Goal: Register for event/course

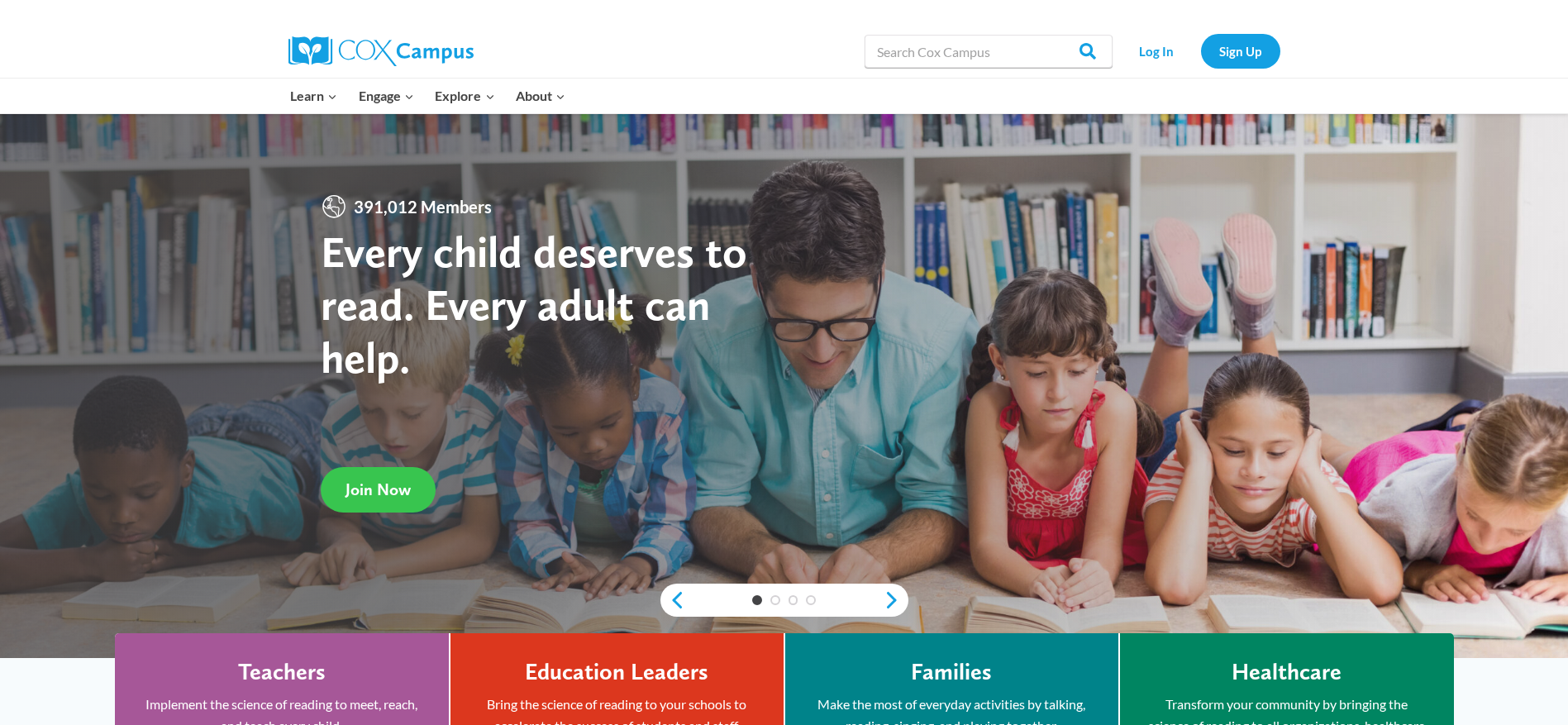
click at [346, 488] on span "Join Now" at bounding box center [379, 489] width 65 height 20
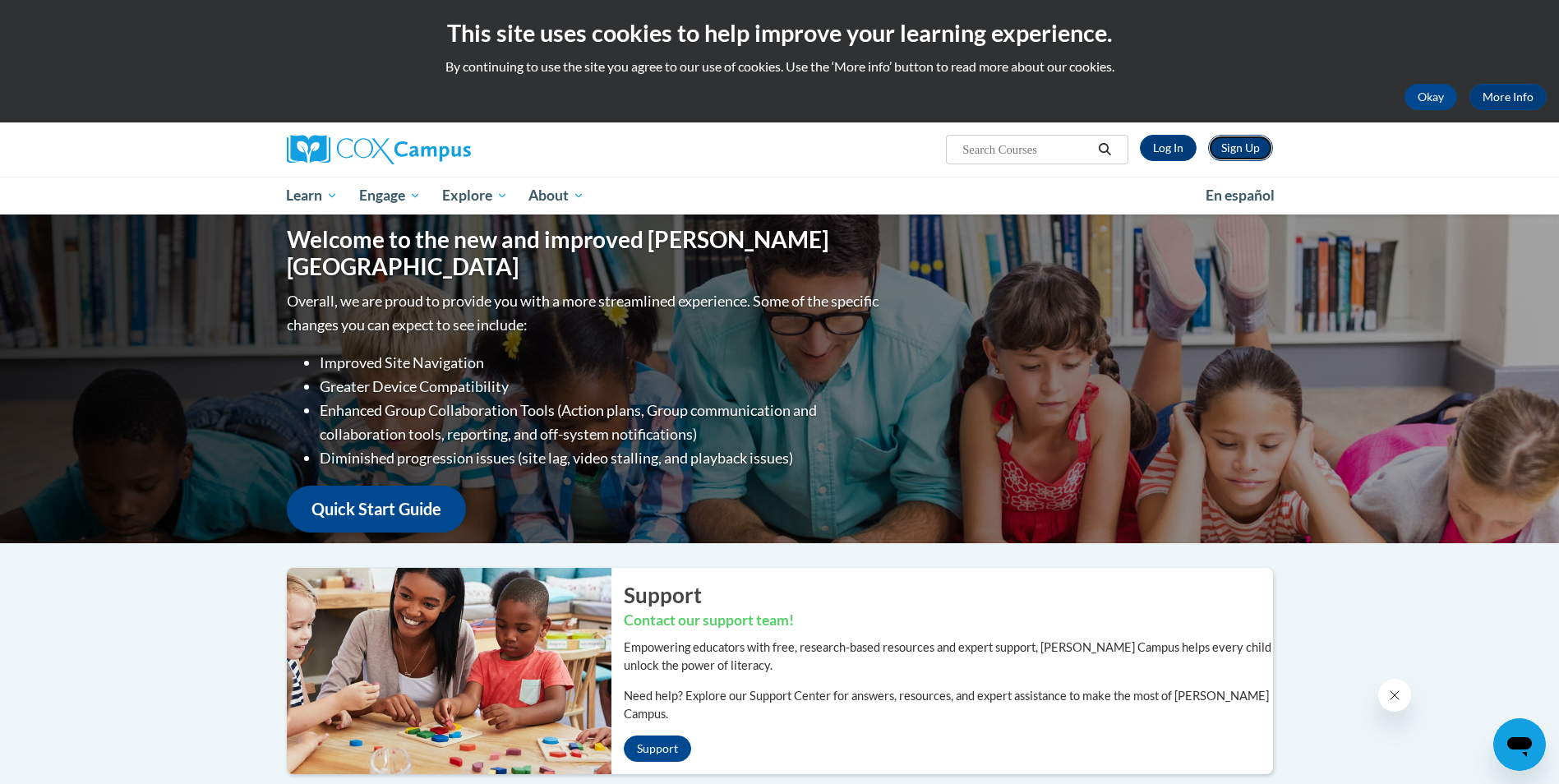
click at [1243, 138] on link "Sign Up" at bounding box center [1241, 148] width 65 height 27
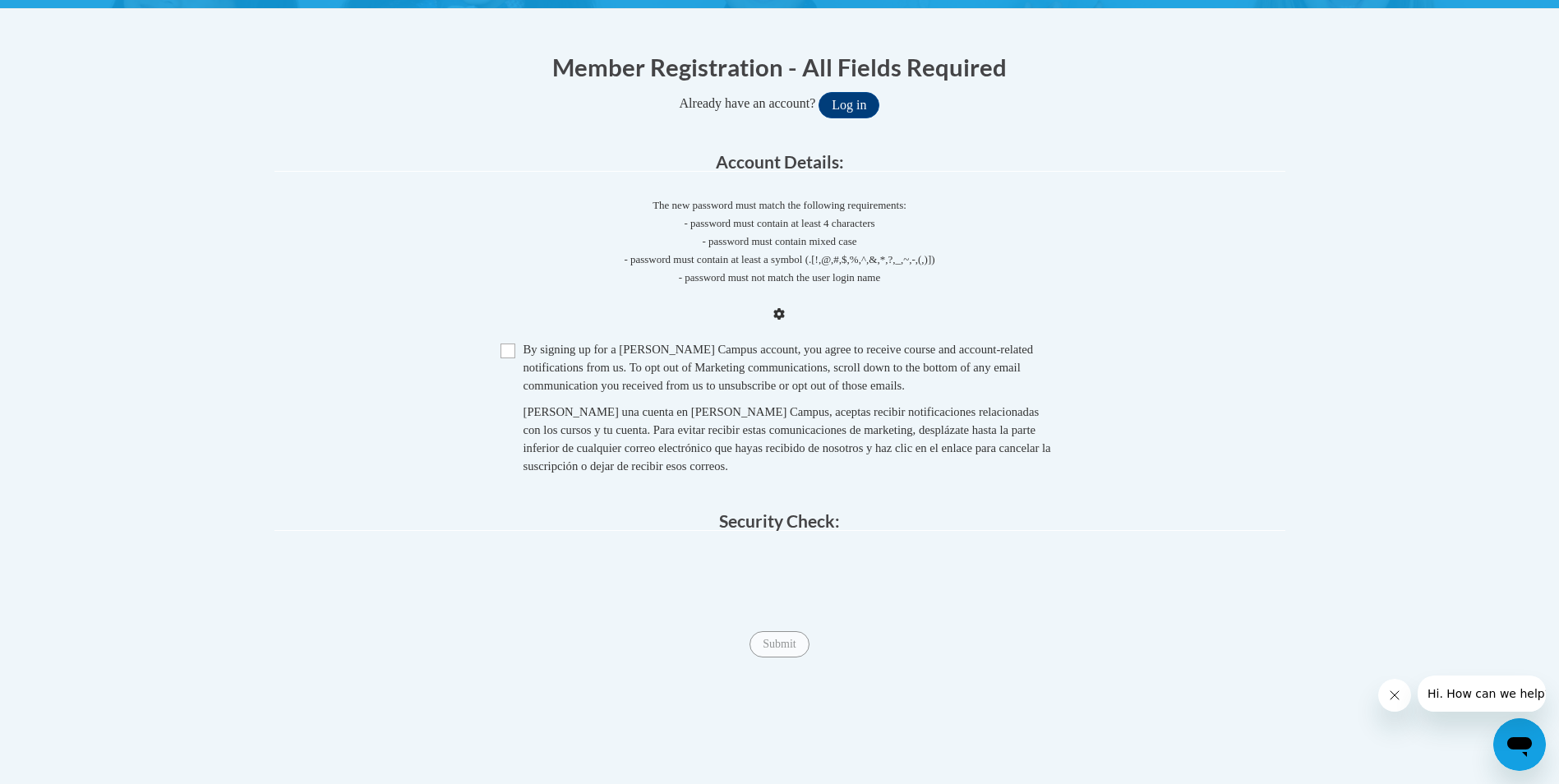
scroll to position [328, 0]
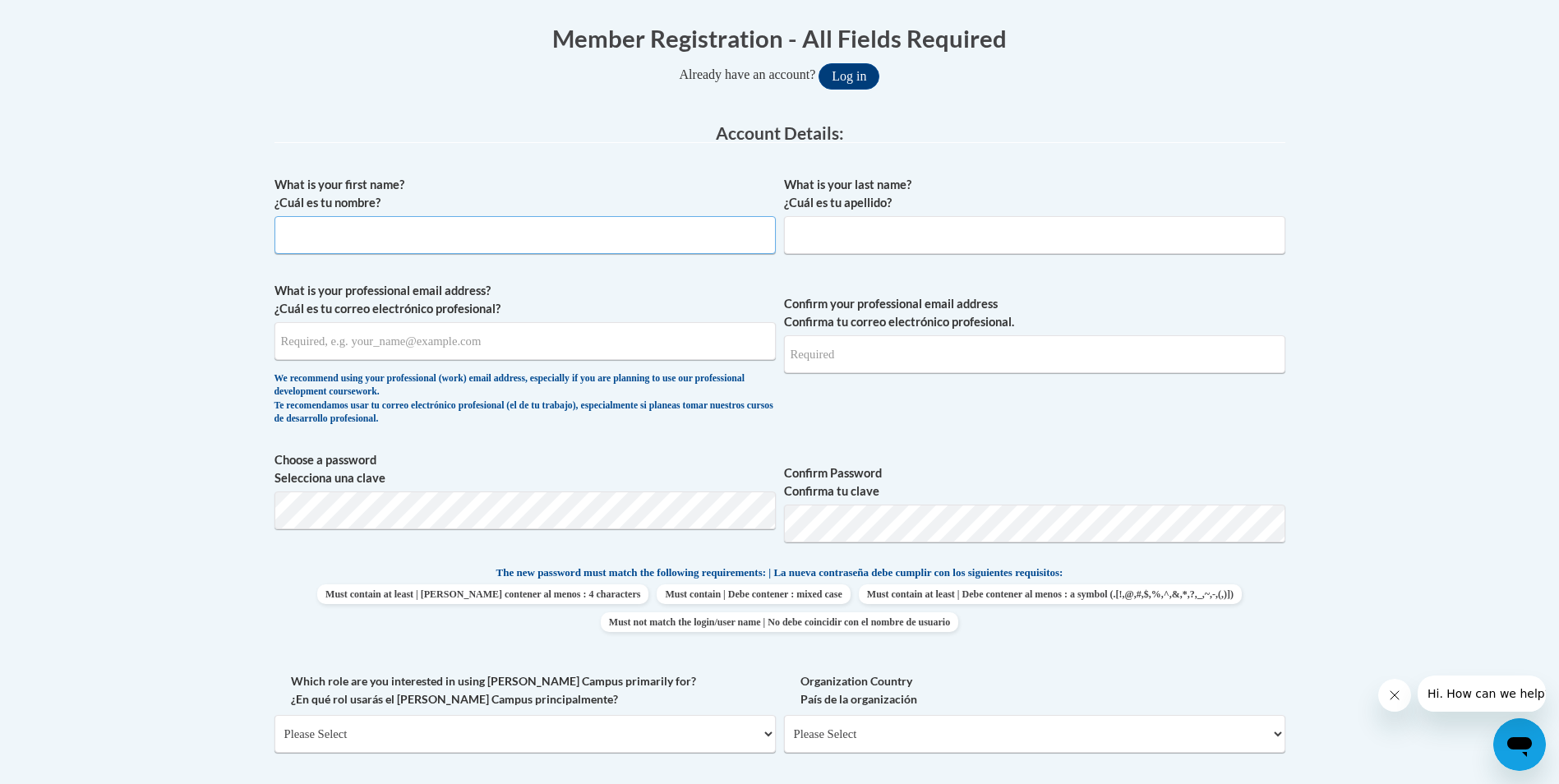
click at [347, 238] on input "What is your first name? ¿Cuál es tu nombre?" at bounding box center [524, 235] width 502 height 38
type input "Brennah"
type input "Dutcher"
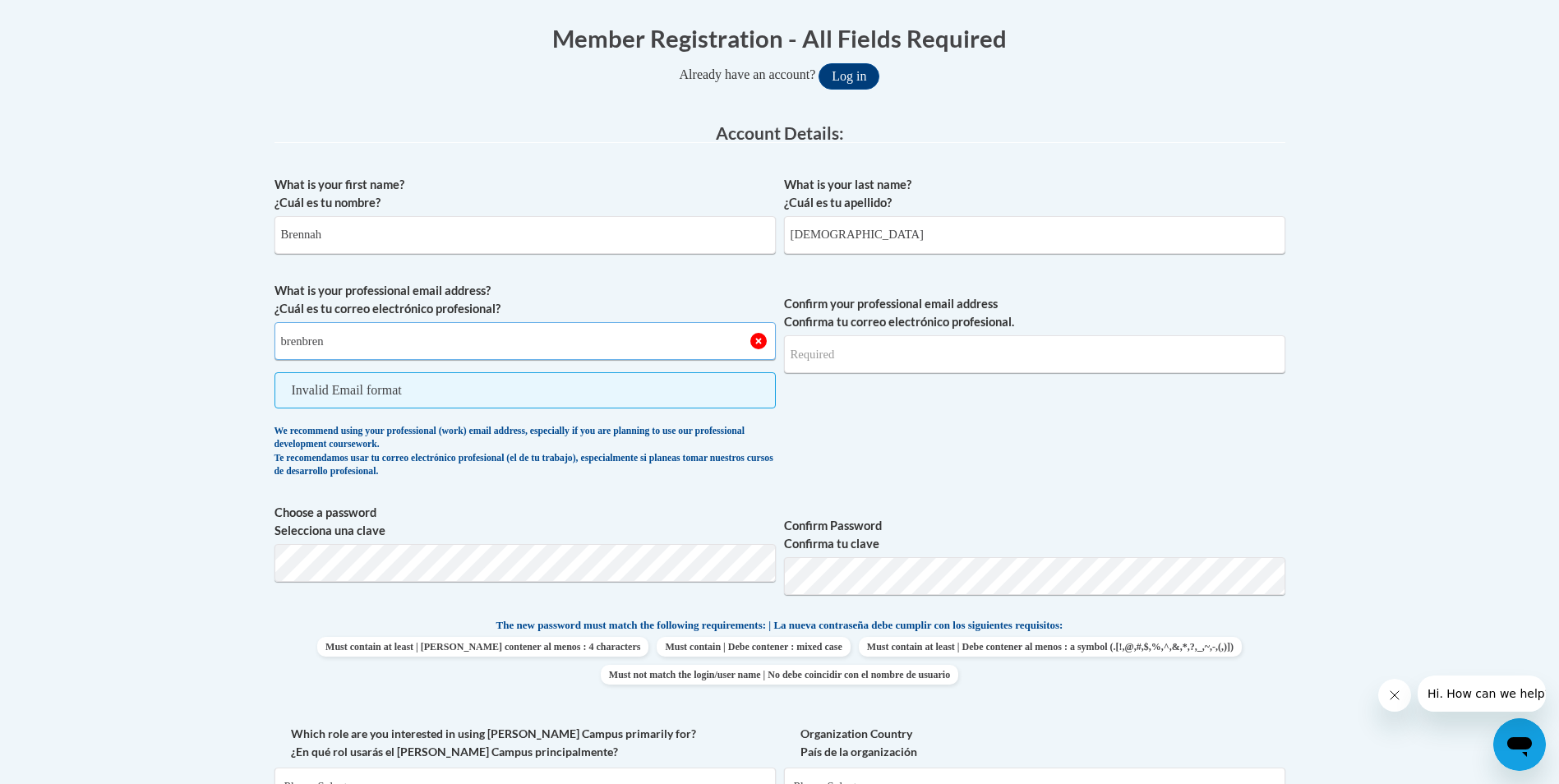
type input "brenbrenad17@gmail.com"
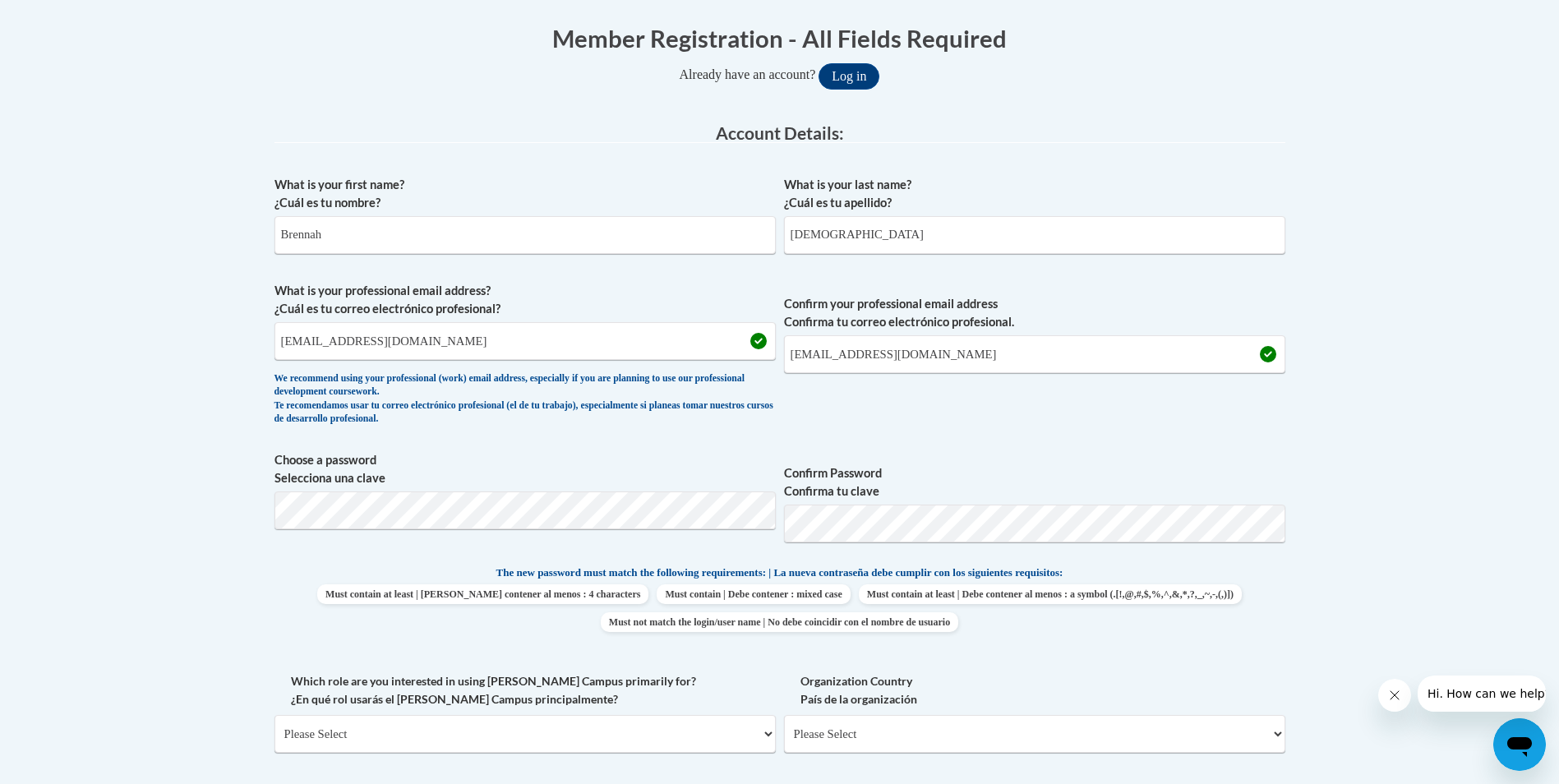
click at [438, 391] on div "We recommend using your professional (work) email address, especially if you ar…" at bounding box center [524, 399] width 502 height 54
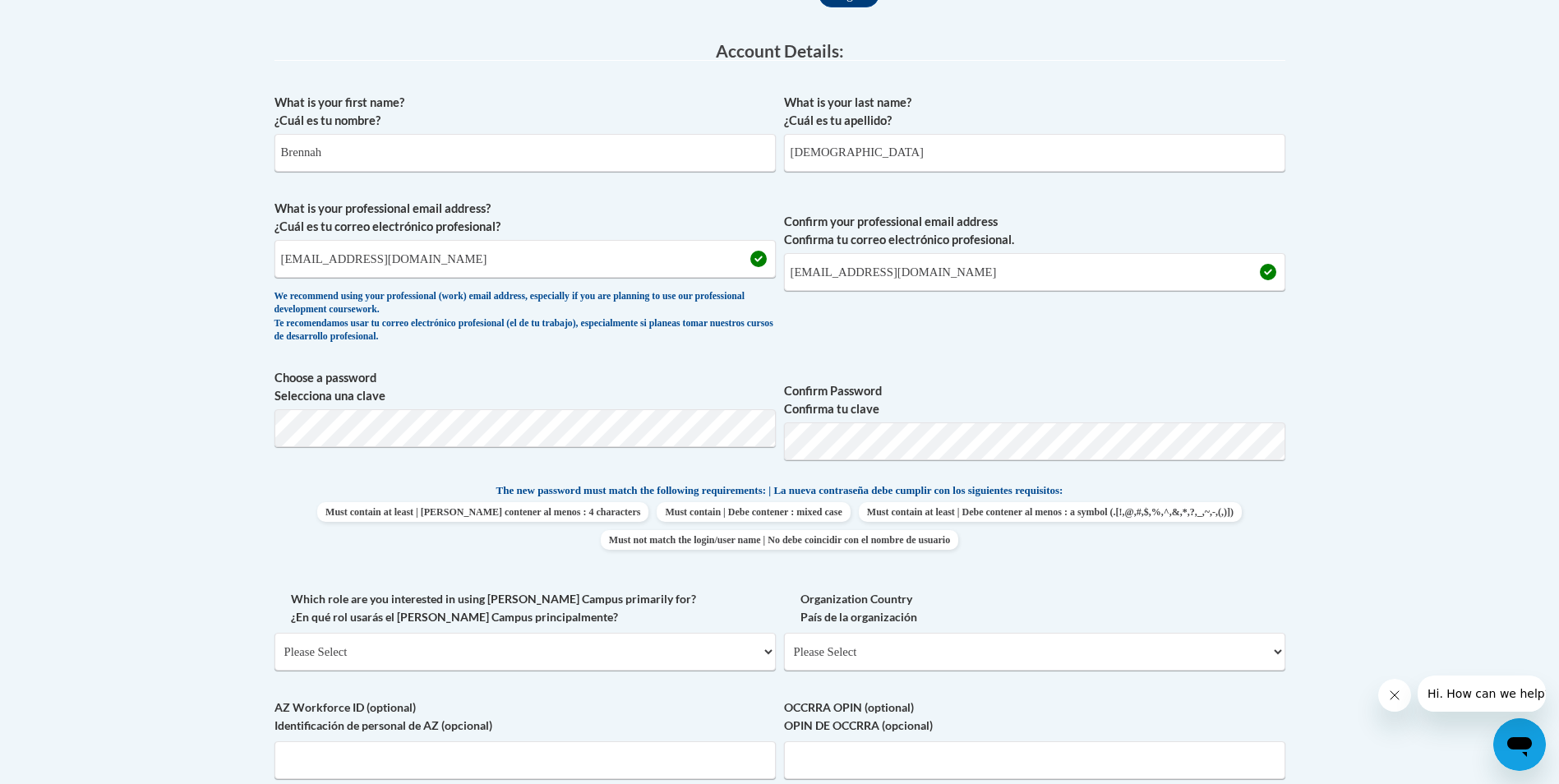
click at [1353, 464] on body "This site uses cookies to help improve your learning experience. By continuing …" at bounding box center [780, 583] width 1559 height 1989
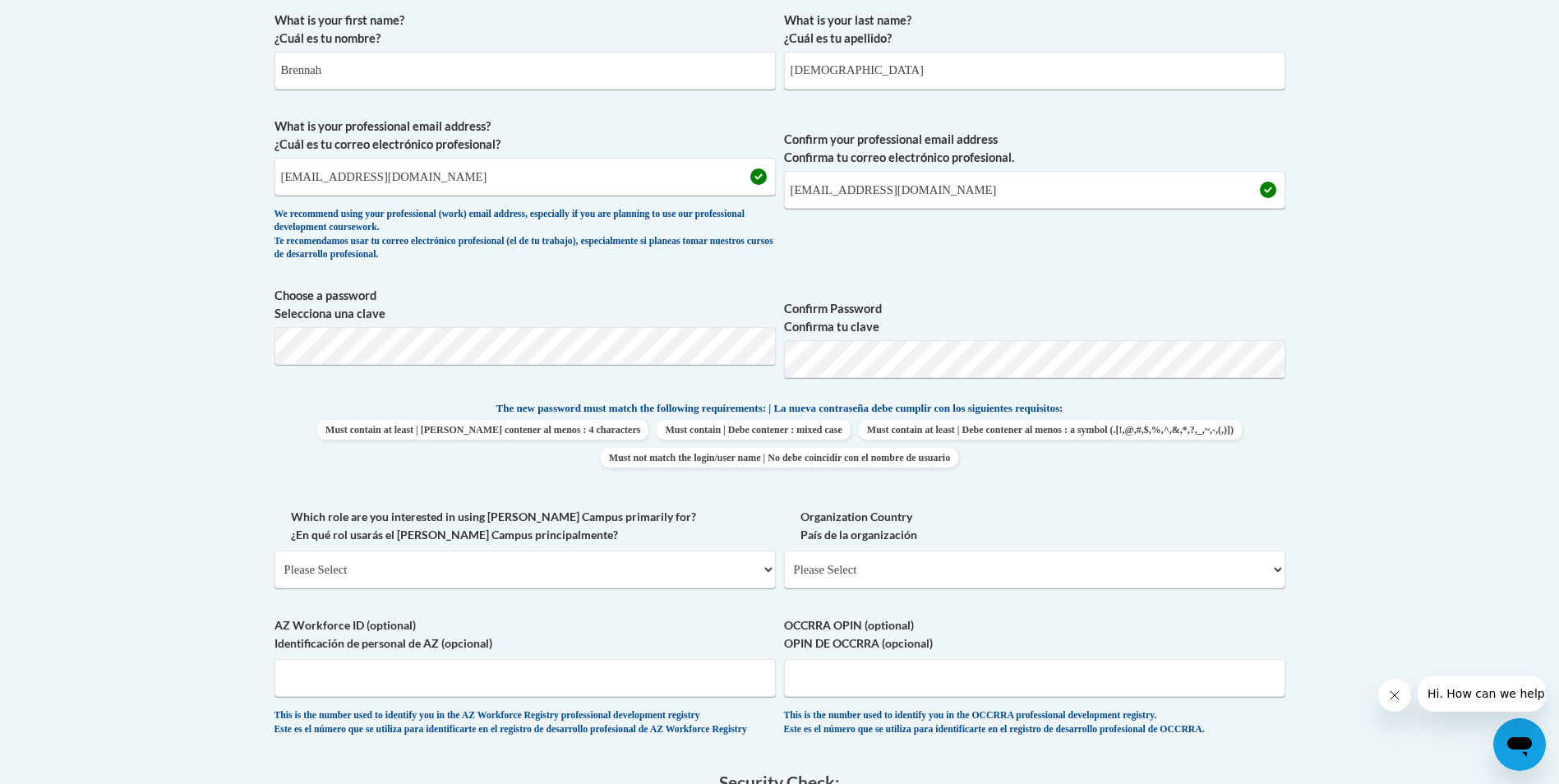
scroll to position [575, 0]
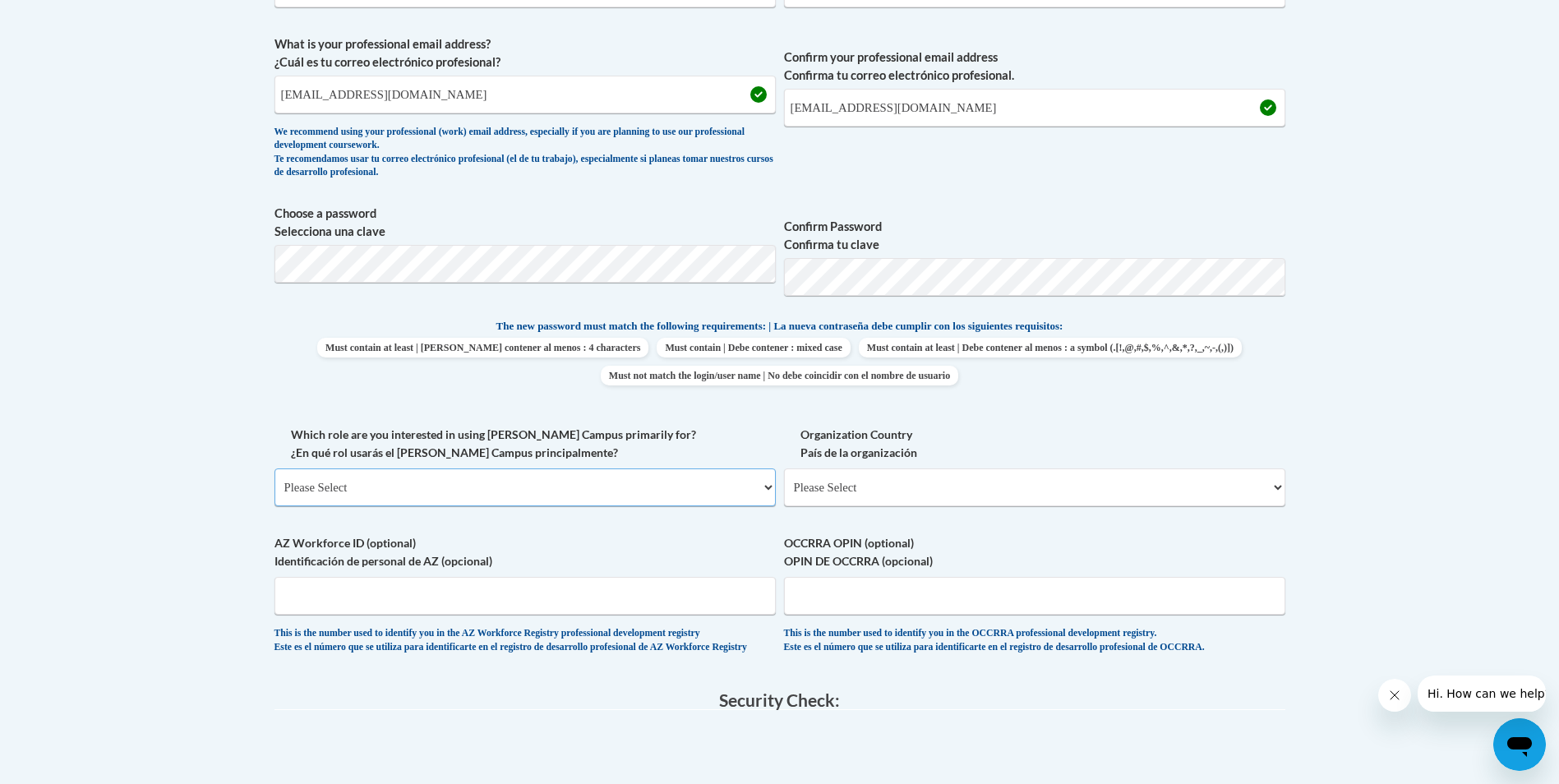
click at [527, 490] on select "Please Select College/University | Colegio/Universidad Community/Nonprofit Part…" at bounding box center [524, 487] width 502 height 38
select select "fbf2d438-af2f-41f8-98f1-81c410e29de3"
click at [274, 468] on select "Please Select College/University | Colegio/Universidad Community/Nonprofit Part…" at bounding box center [524, 487] width 502 height 38
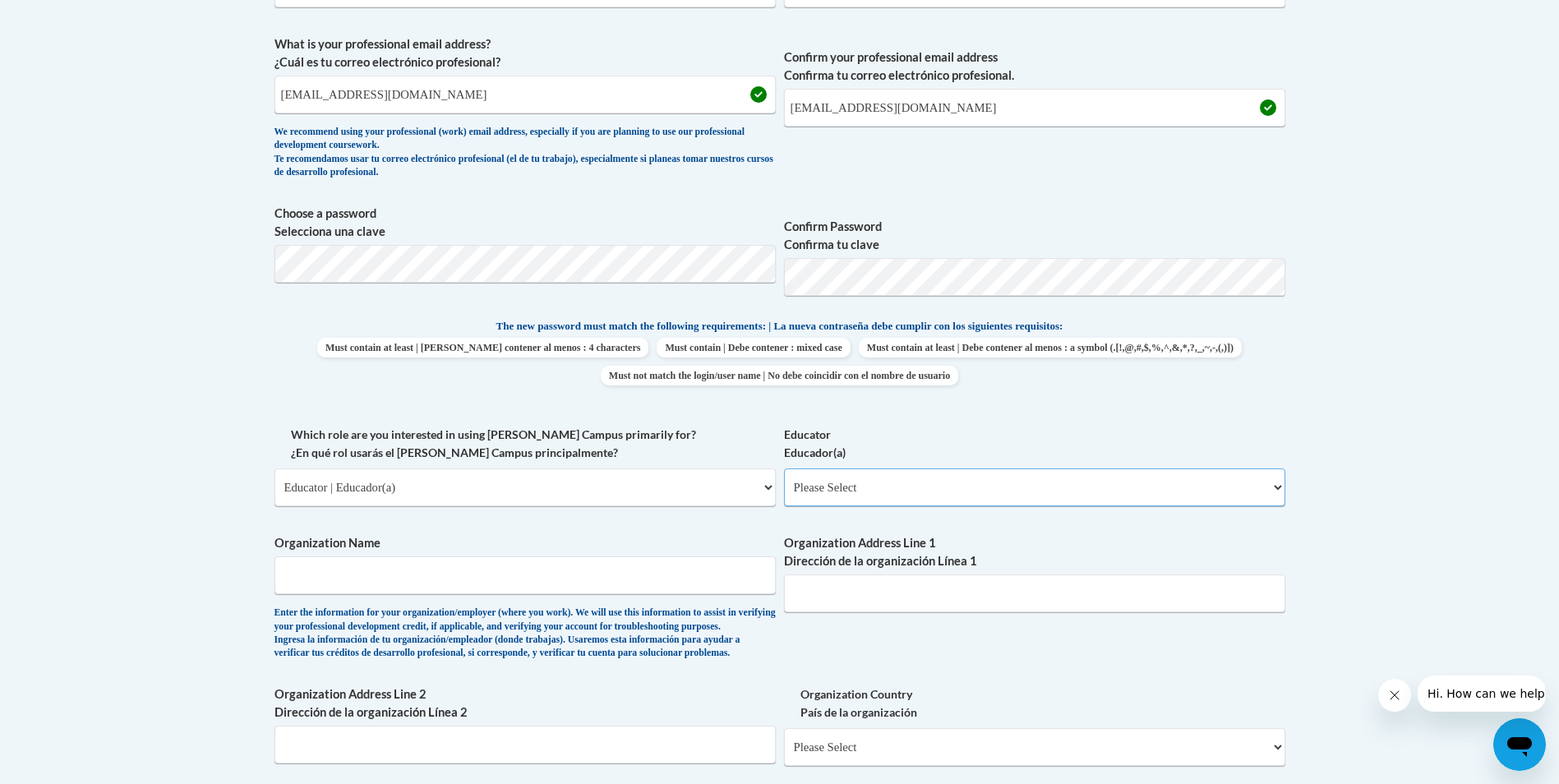
click at [809, 487] on select "Please Select Early Learning/Daycare Teacher/Family Home Care Provider | Maestr…" at bounding box center [1035, 487] width 502 height 38
select select "5e2af403-4f2c-4e49-a02f-103e55d7b75b"
click at [784, 468] on select "Please Select Early Learning/Daycare Teacher/Family Home Care Provider | Maestr…" at bounding box center [1035, 487] width 502 height 38
click at [604, 569] on input "Organization Name" at bounding box center [524, 575] width 502 height 38
type input "Walnut Hills Academy"
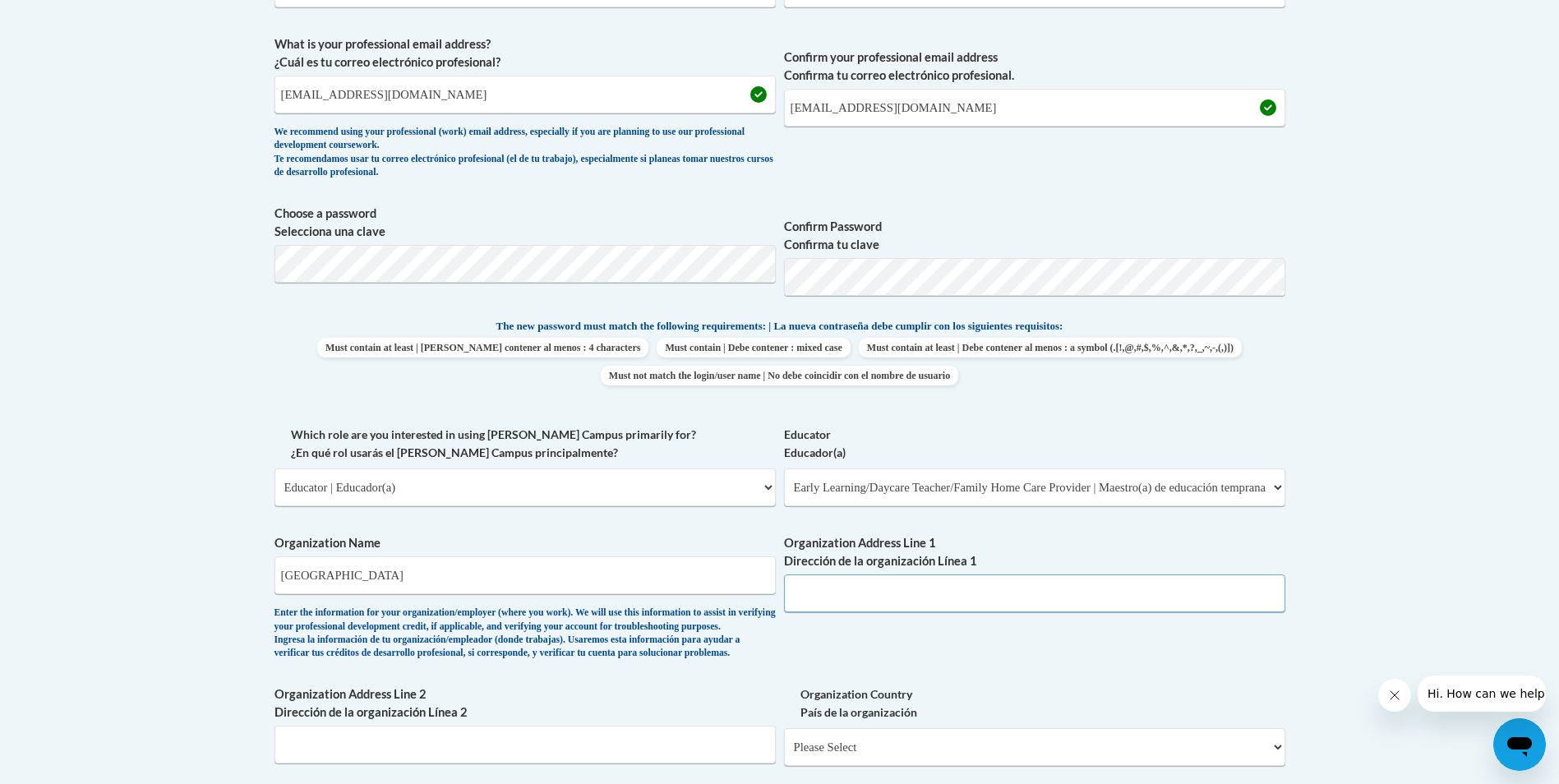
click at [859, 599] on input "Organization Address Line 1 Dirección de la organización Línea 1" at bounding box center [1035, 593] width 502 height 38
type input "5696 East Alexandria Pike"
type input "Walnut Hills Academy"
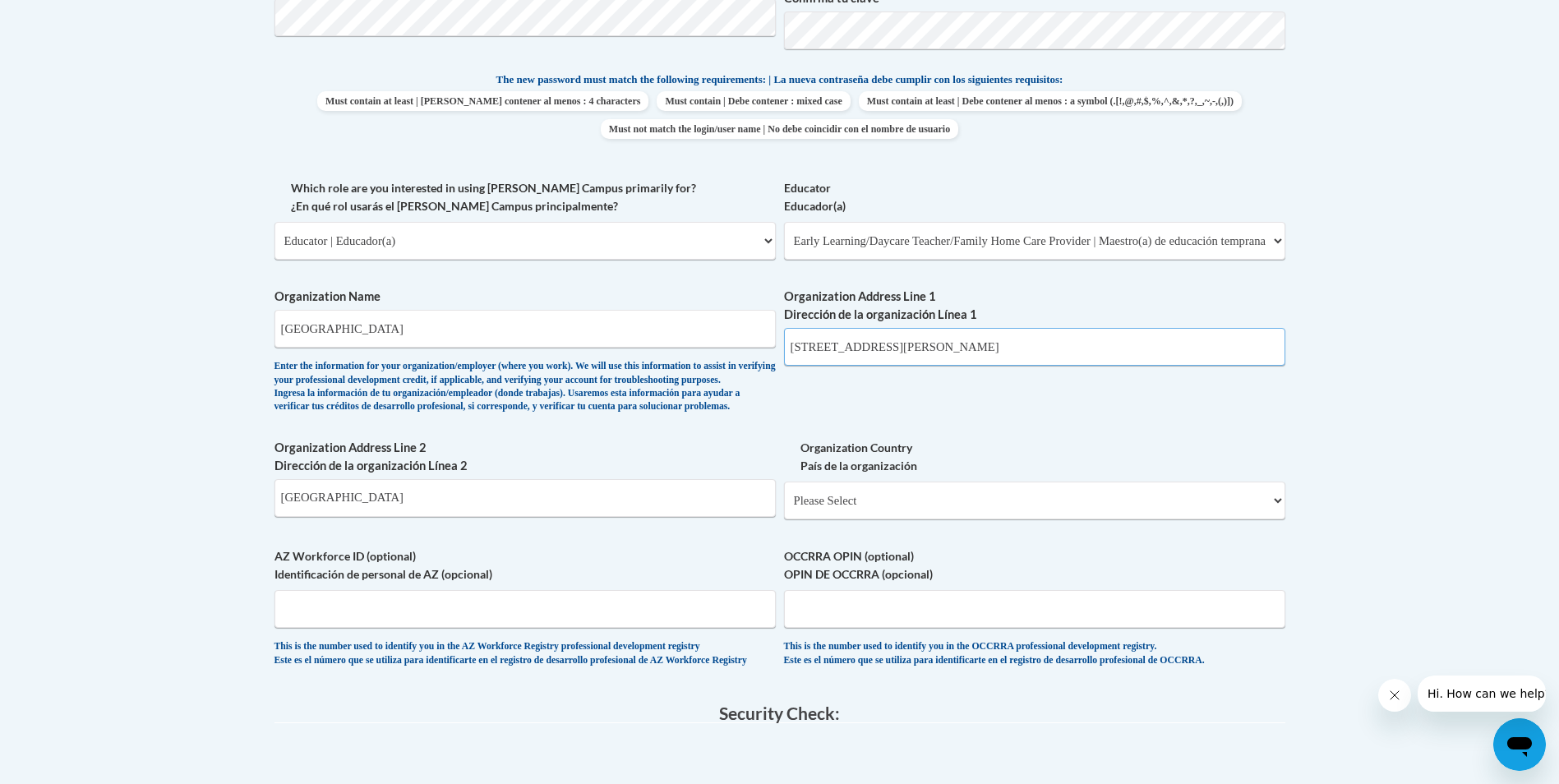
scroll to position [903, 0]
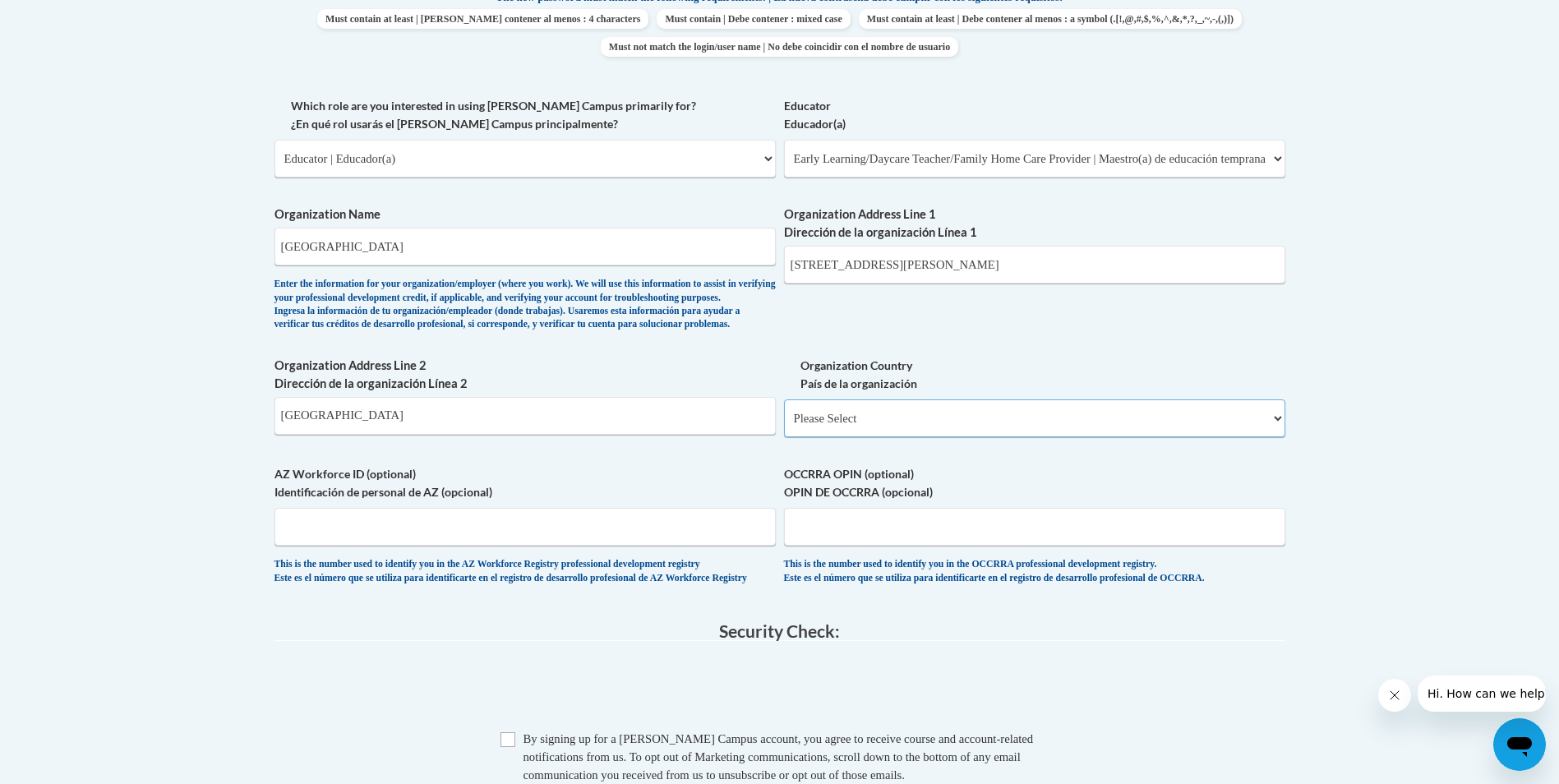
click at [895, 437] on select "Please Select United States | Estados Unidos Outside of the United States | Fue…" at bounding box center [1035, 418] width 502 height 38
select select "ad49bcad-a171-4b2e-b99c-48b446064914"
click at [784, 426] on select "Please Select United States | Estados Unidos Outside of the United States | Fue…" at bounding box center [1035, 418] width 502 height 38
select select
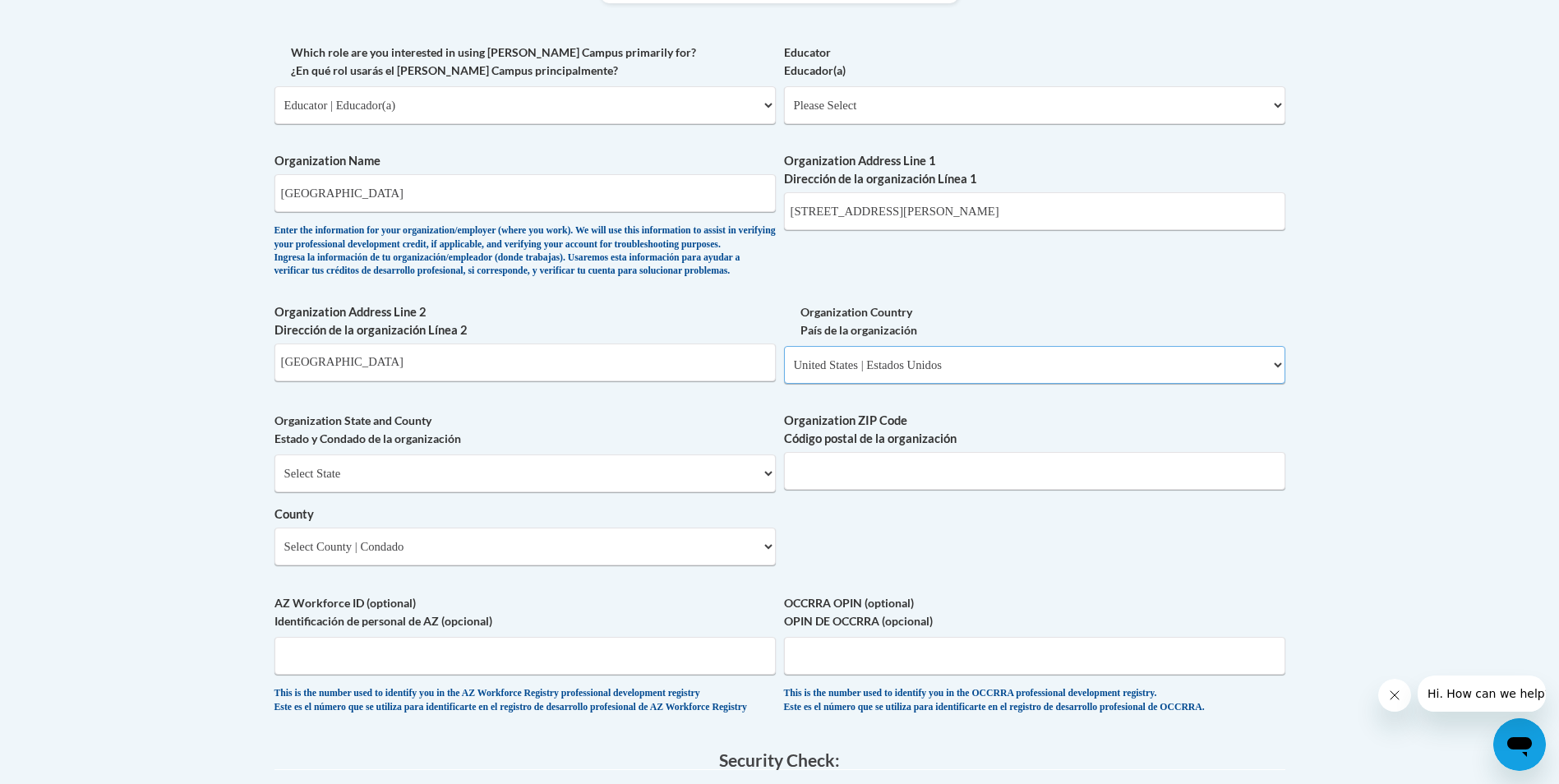
scroll to position [985, 0]
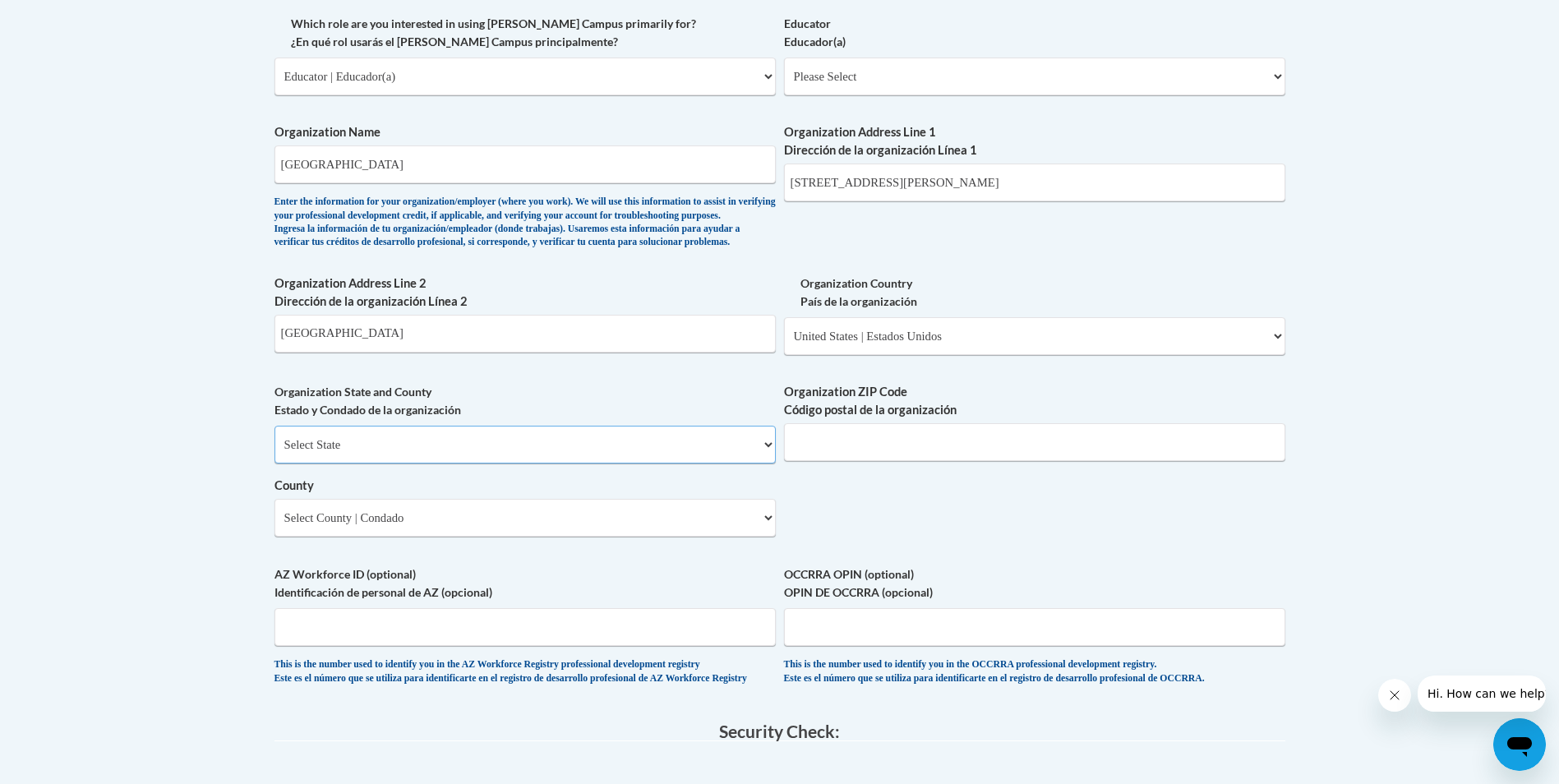
click at [559, 463] on select "Select State Alabama Alaska Arizona Arkansas California Colorado Connecticut De…" at bounding box center [524, 445] width 502 height 38
select select "Kentucky"
click at [274, 453] on select "Select State Alabama Alaska Arizona Arkansas California Colorado Connecticut De…" at bounding box center [524, 445] width 502 height 38
click at [850, 461] on input "Organization ZIP Code Código postal de la organización" at bounding box center [1035, 442] width 502 height 38
type input "41076"
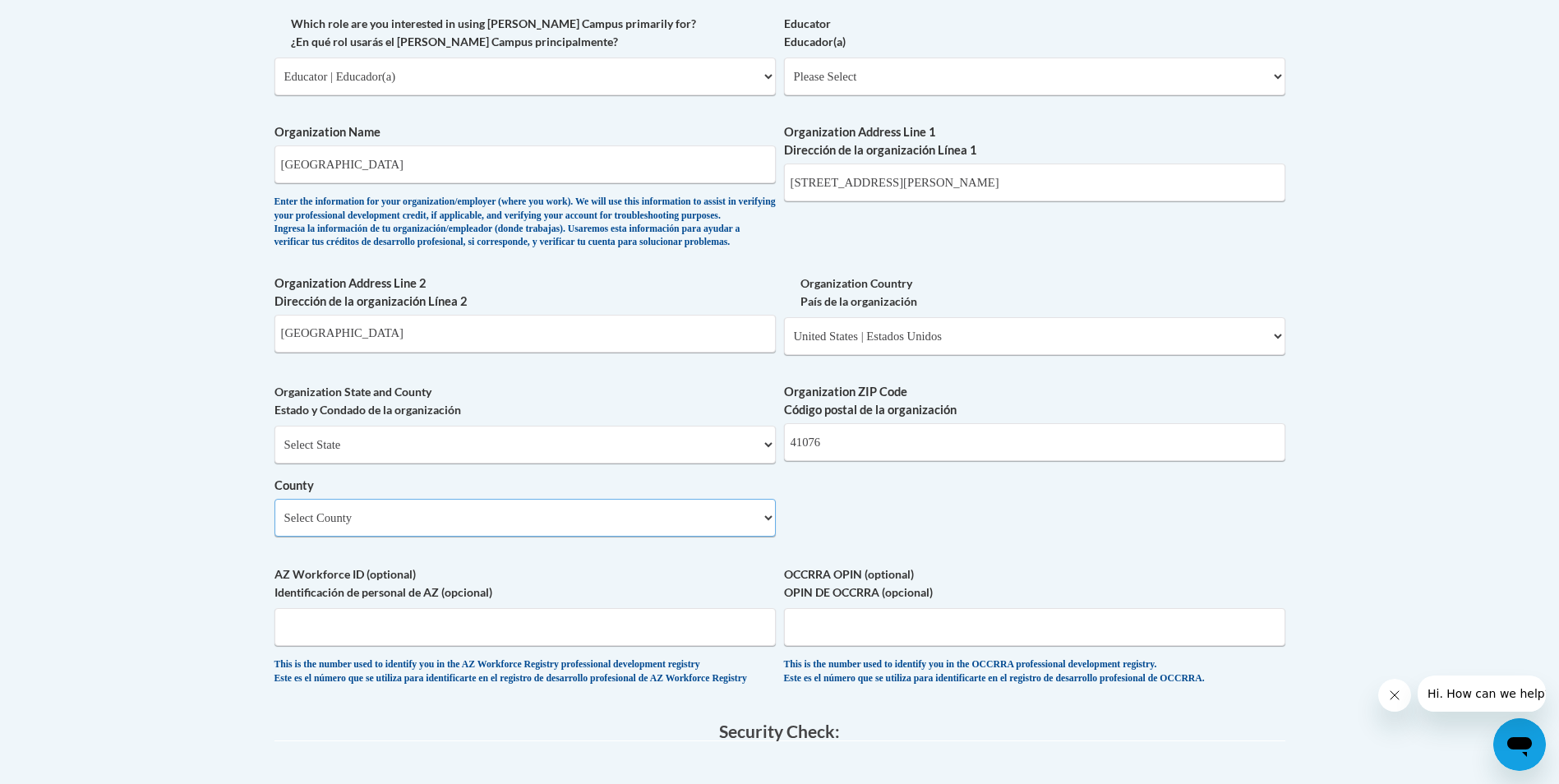
click at [465, 537] on select "Select County Adair Allen Anderson Ballard Barren Bath Bell Boone Bourbon Boyd …" at bounding box center [524, 518] width 502 height 38
select select "Campbell"
click at [274, 526] on select "Select County Adair Allen Anderson Ballard Barren Bath Bell Boone Bourbon Boyd …" at bounding box center [524, 518] width 502 height 38
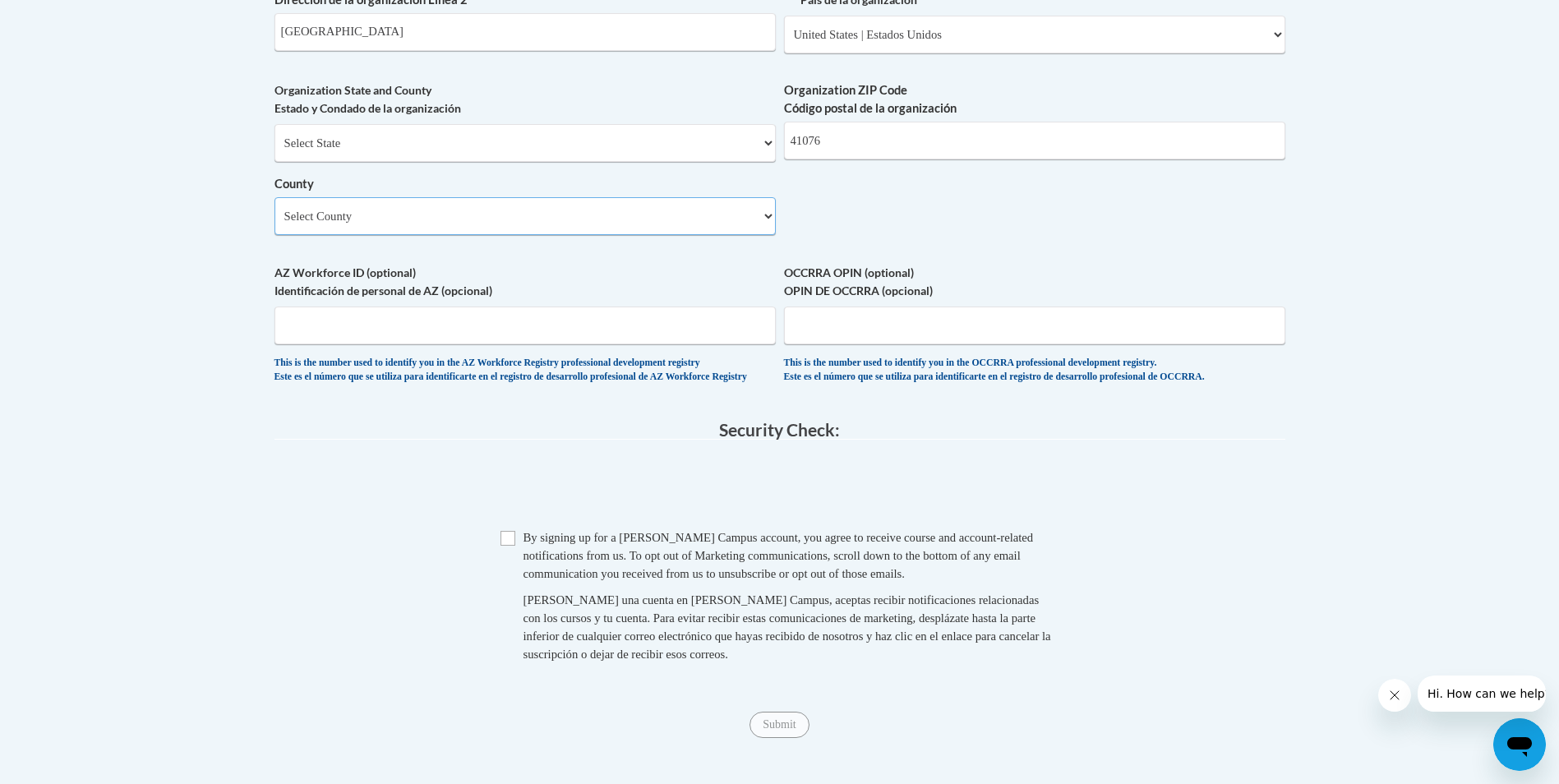
scroll to position [1397, 0]
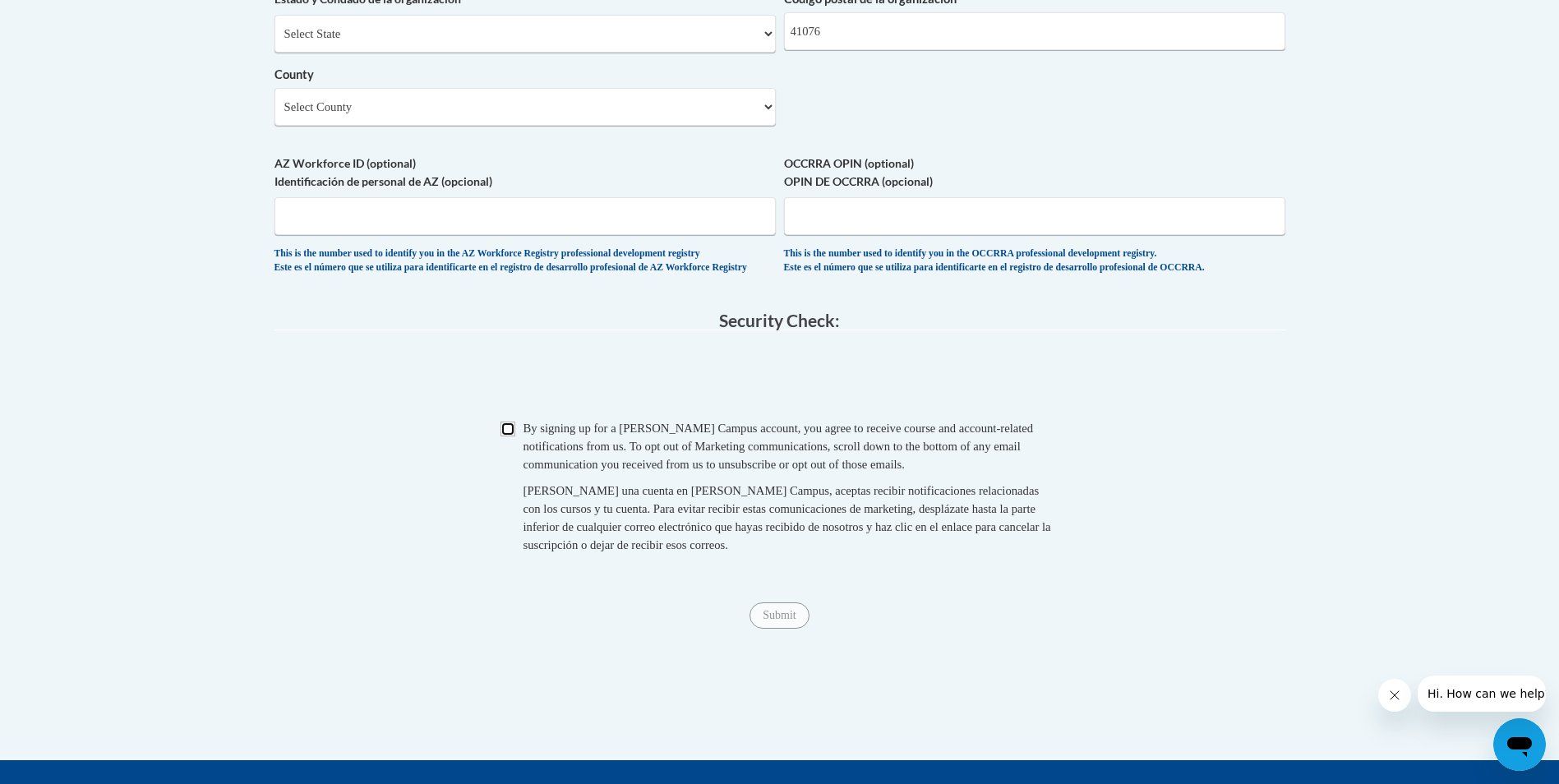
click at [510, 436] on input "Checkbox" at bounding box center [507, 428] width 14 height 14
checkbox input "true"
click at [795, 628] on input "Submit" at bounding box center [780, 616] width 59 height 27
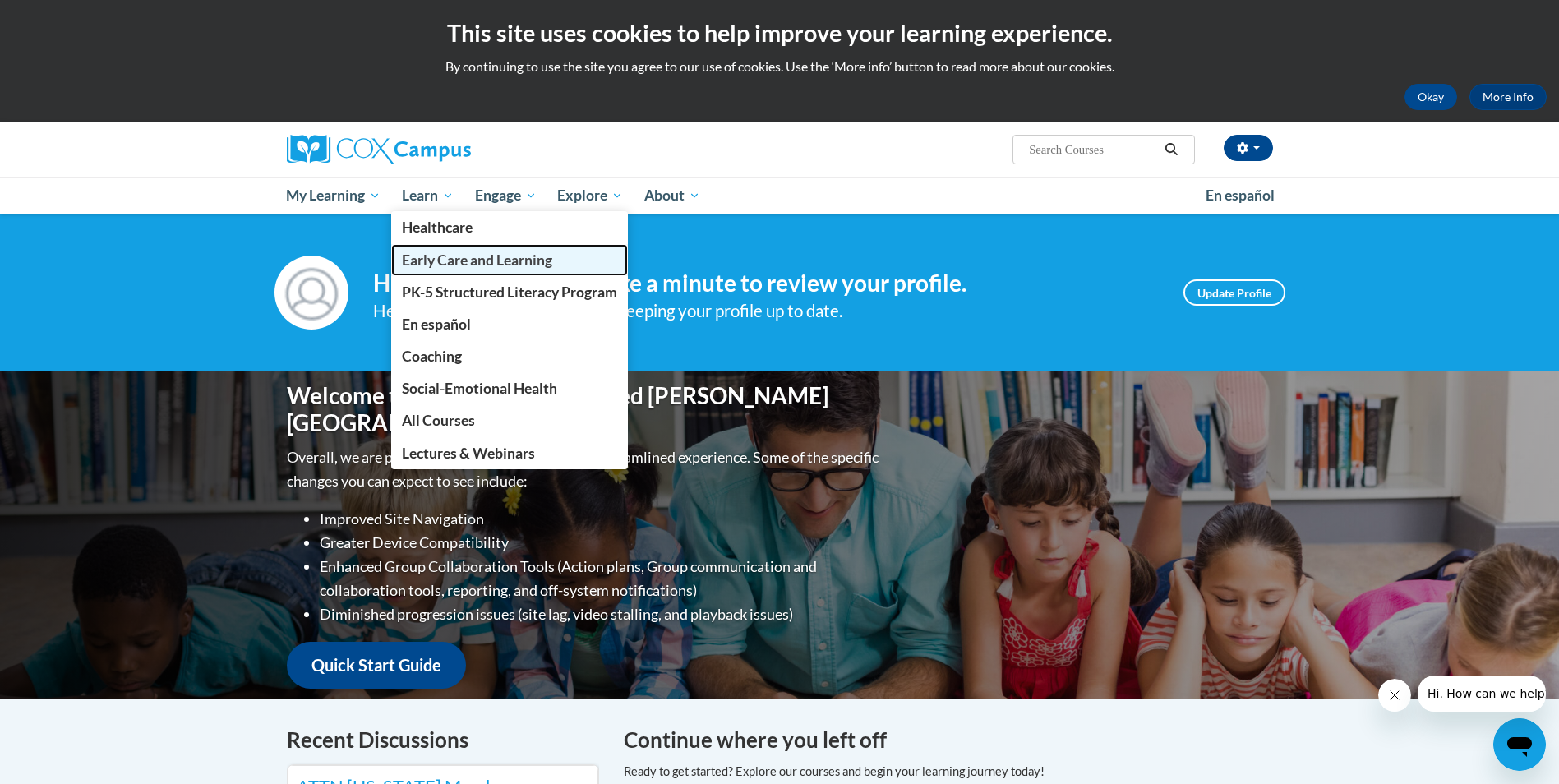
click at [441, 251] on span "Early Care and Learning" at bounding box center [477, 260] width 150 height 17
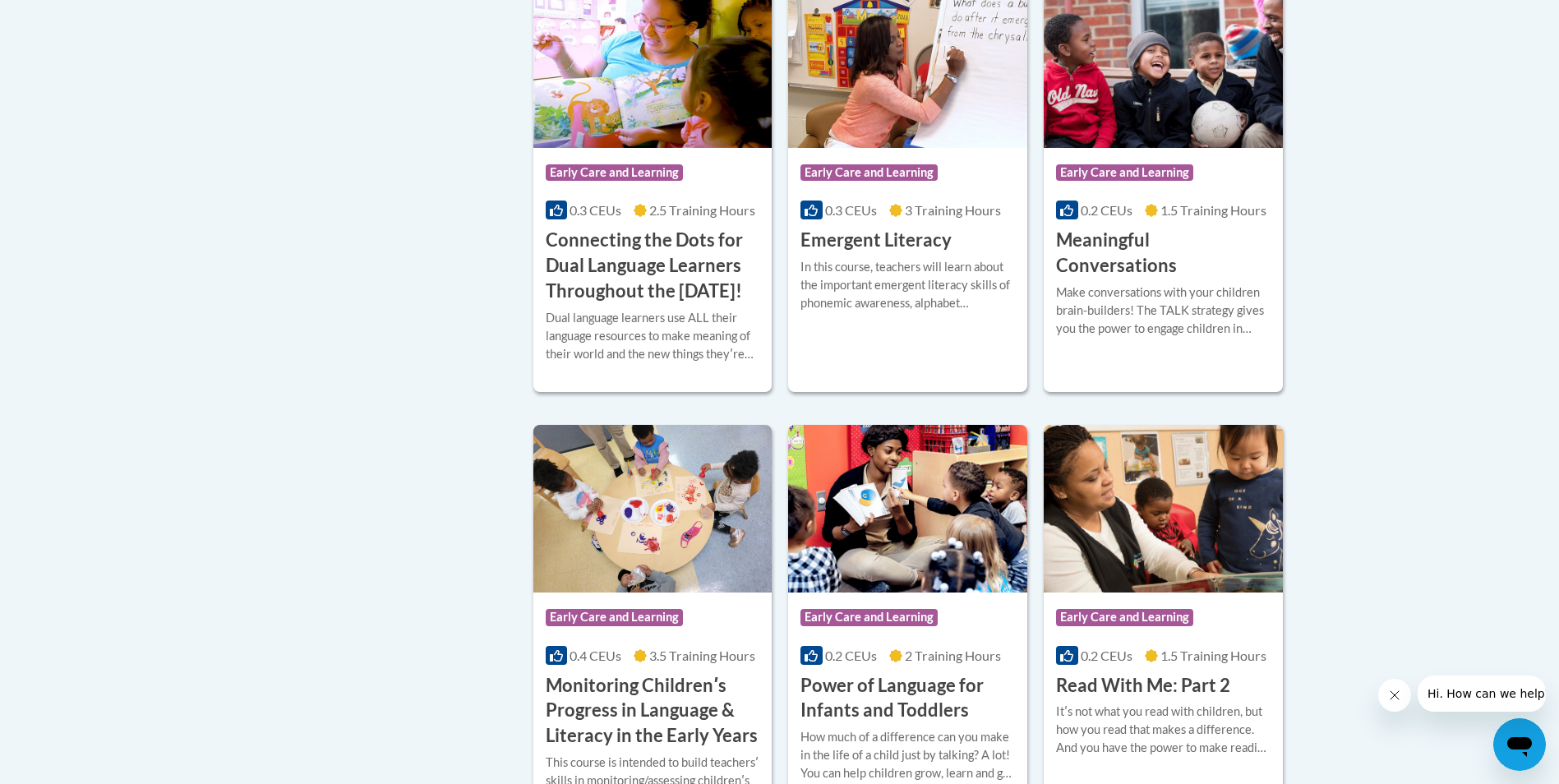
scroll to position [1233, 0]
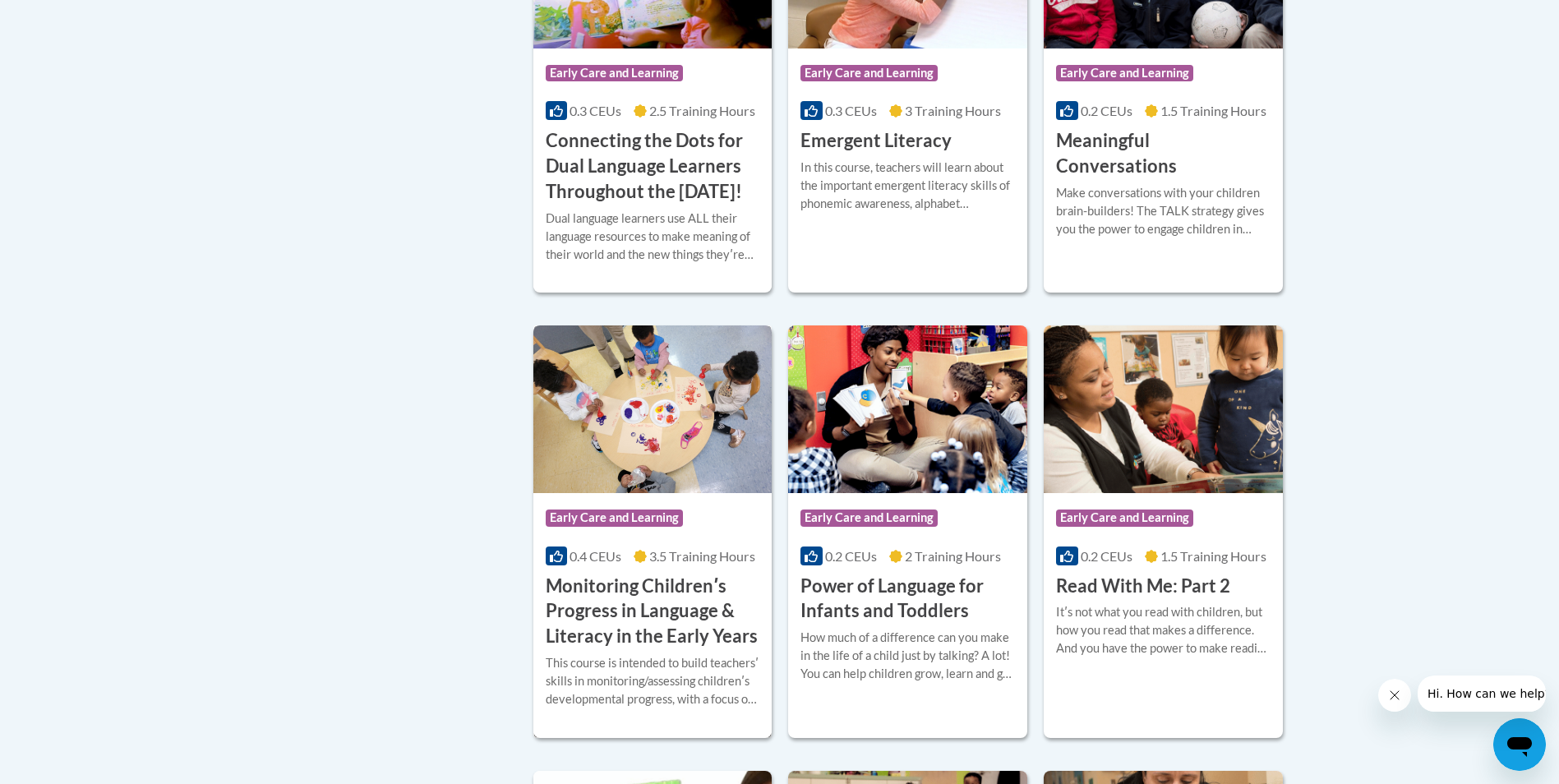
click at [648, 645] on h3 "Monitoring Childrenʹs Progress in Language & Literacy in the Early Years" at bounding box center [652, 611] width 215 height 75
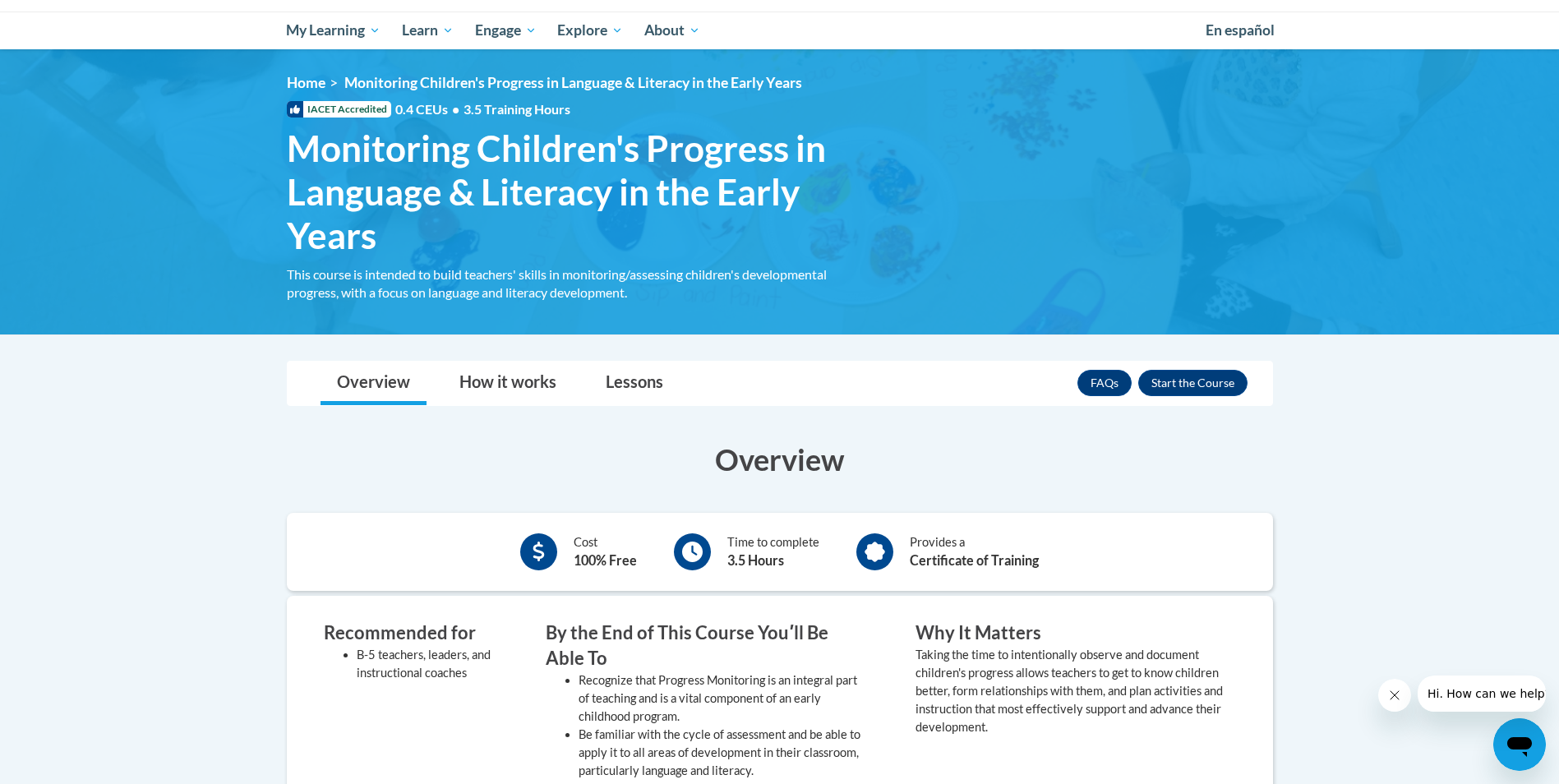
scroll to position [164, 0]
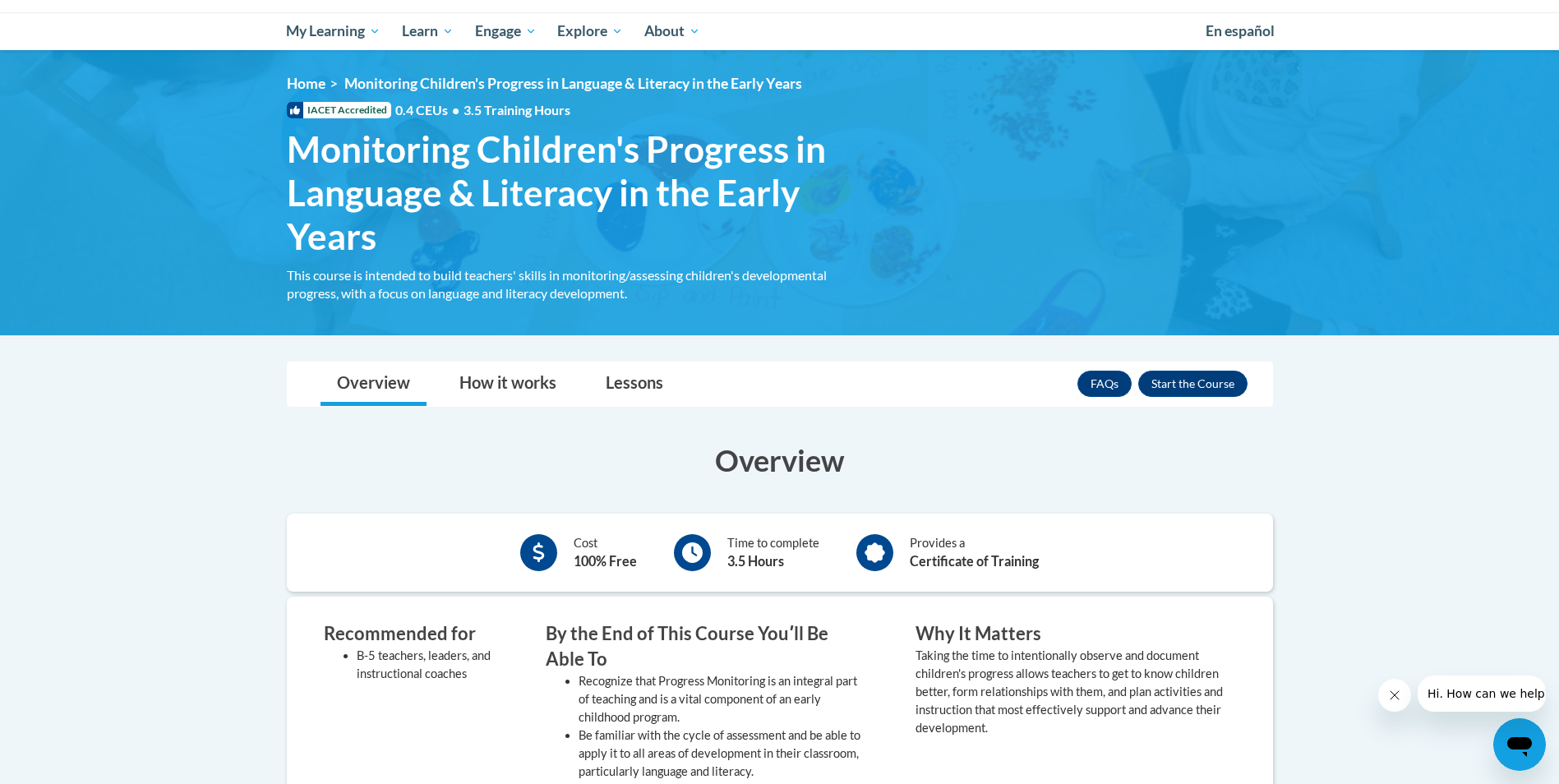
click at [1195, 369] on div "FAQs Enroll" at bounding box center [1163, 383] width 170 height 43
click at [1197, 379] on button "Enroll" at bounding box center [1193, 384] width 109 height 27
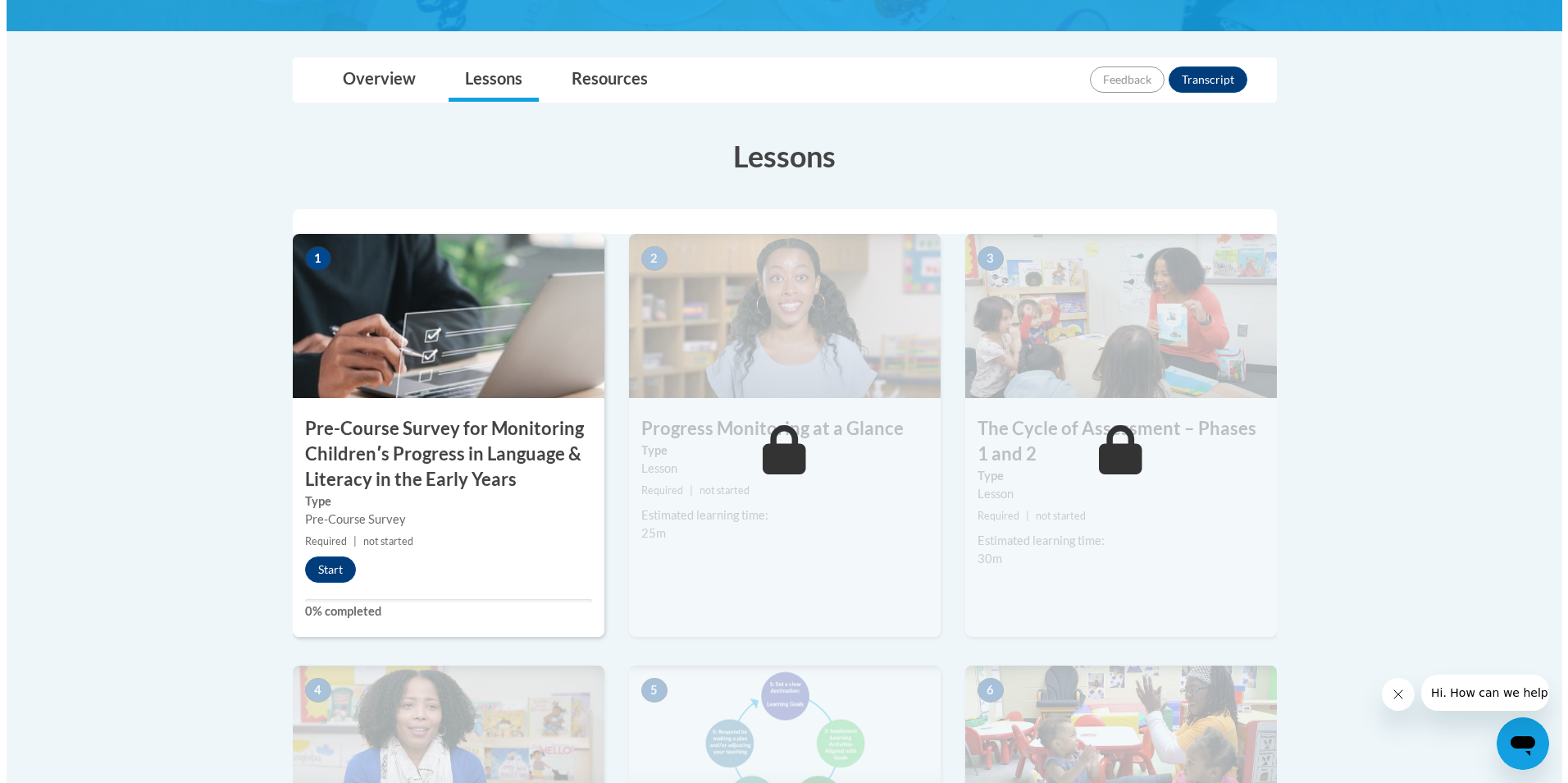
scroll to position [410, 0]
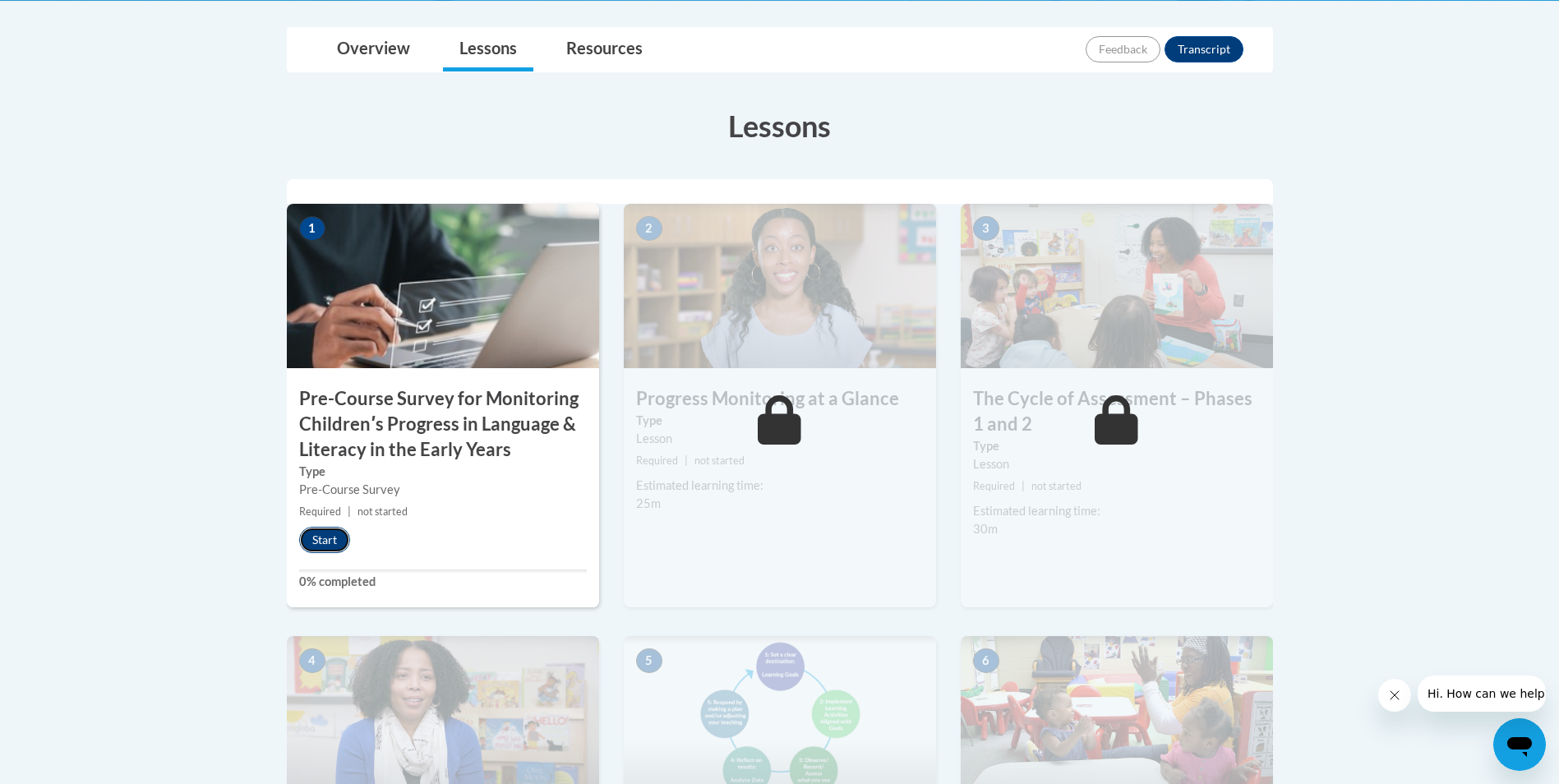
click at [320, 542] on button "Start" at bounding box center [324, 540] width 51 height 27
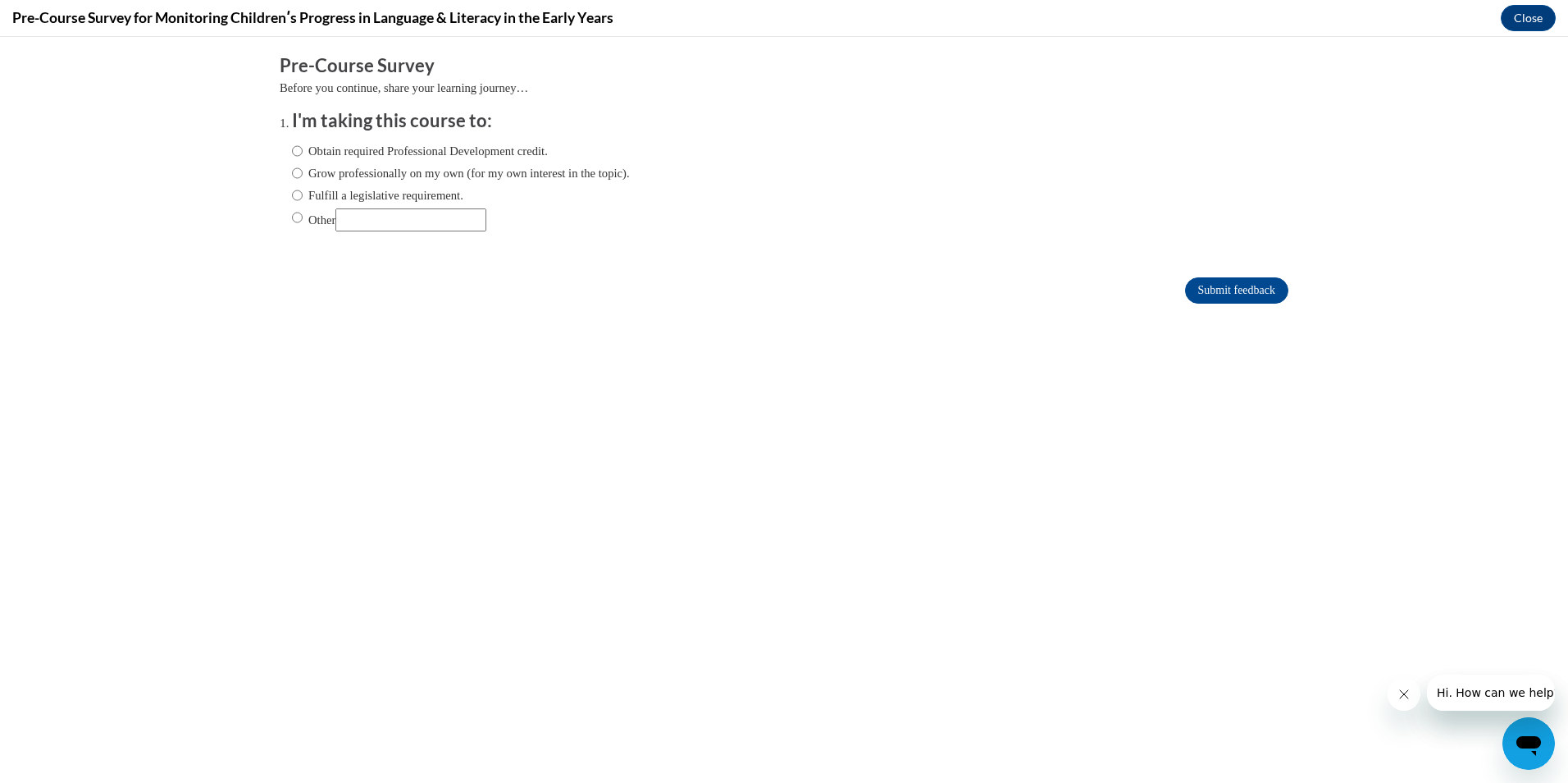
scroll to position [0, 0]
click at [292, 151] on input "Obtain required Professional Development credit." at bounding box center [296, 151] width 10 height 18
radio input "true"
click at [292, 196] on input "Fulfill a legislative requirement." at bounding box center [296, 195] width 10 height 18
radio input "true"
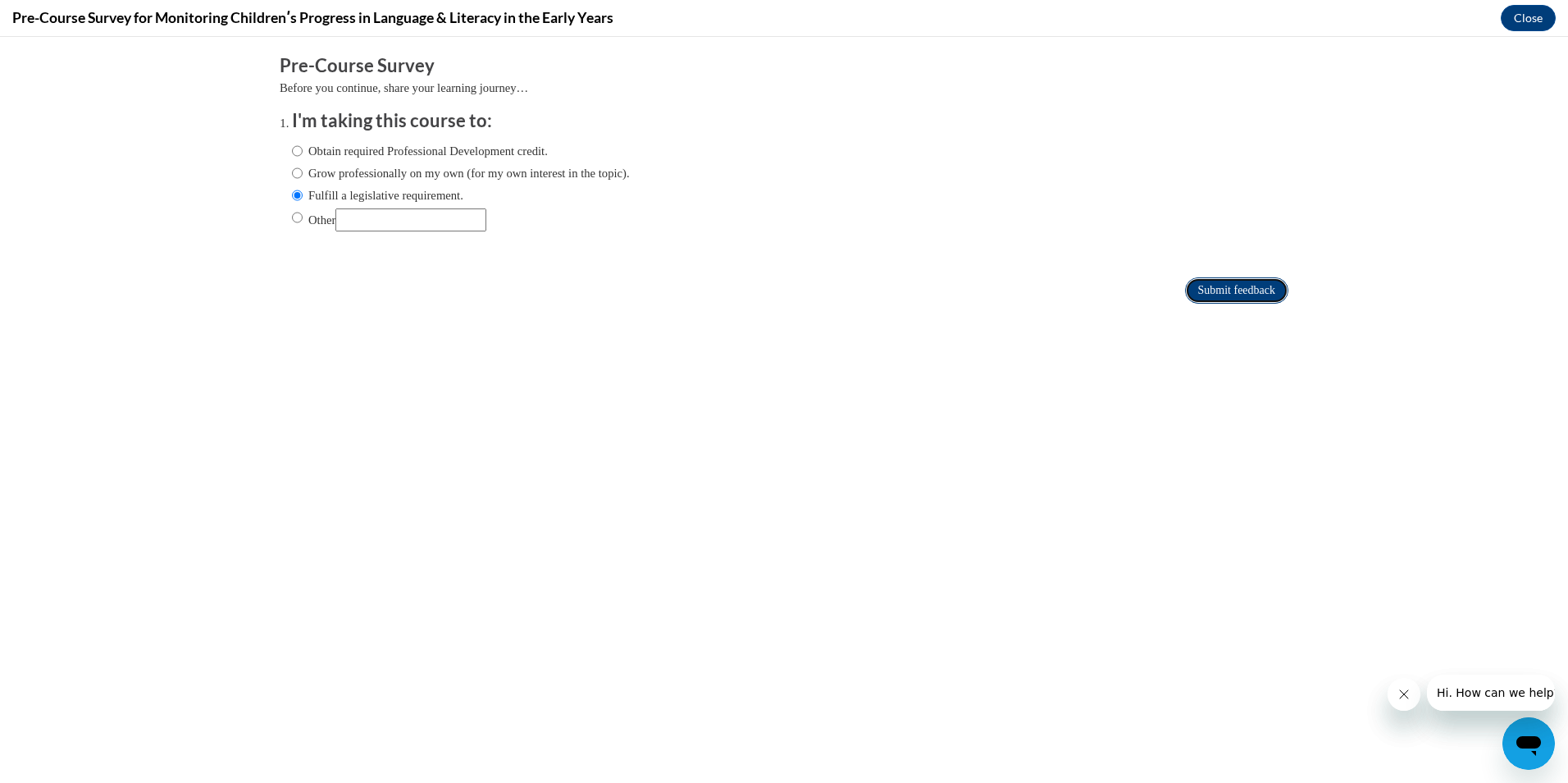
click at [1185, 290] on input "Submit feedback" at bounding box center [1236, 291] width 103 height 27
click at [1256, 286] on input "Submit feedback" at bounding box center [1236, 291] width 103 height 27
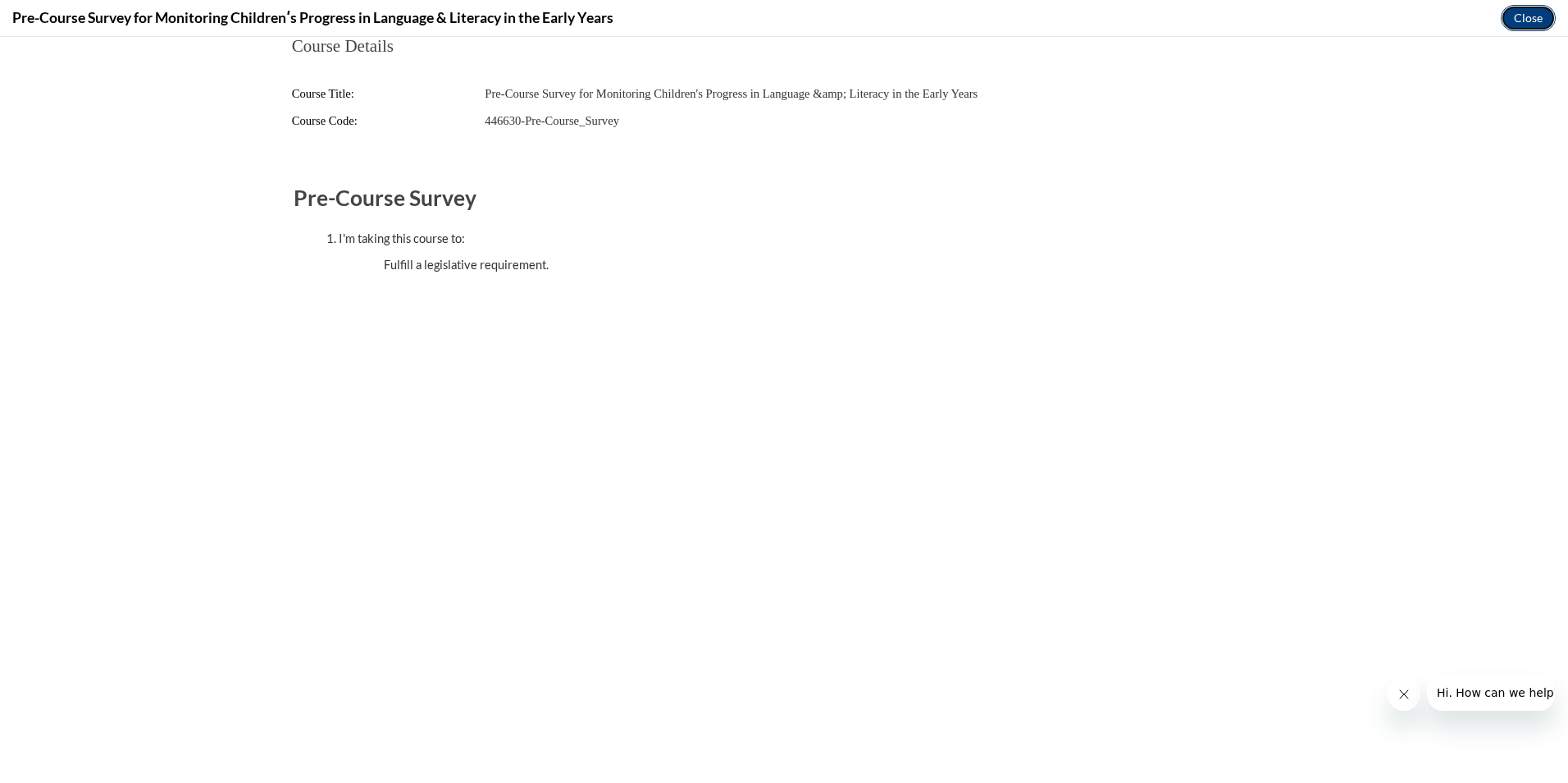
click at [1524, 18] on button "Close" at bounding box center [1528, 18] width 55 height 27
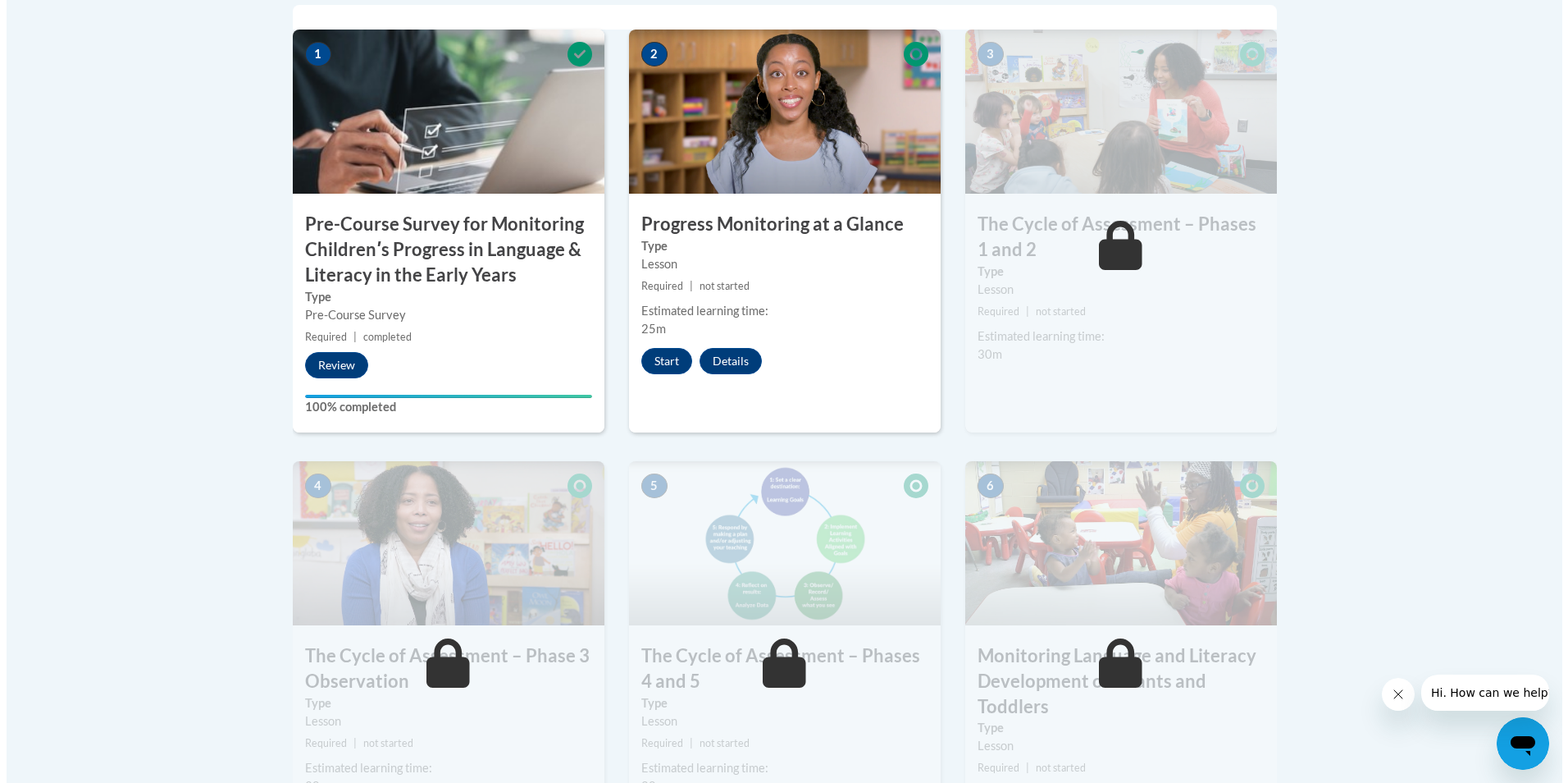
scroll to position [410, 0]
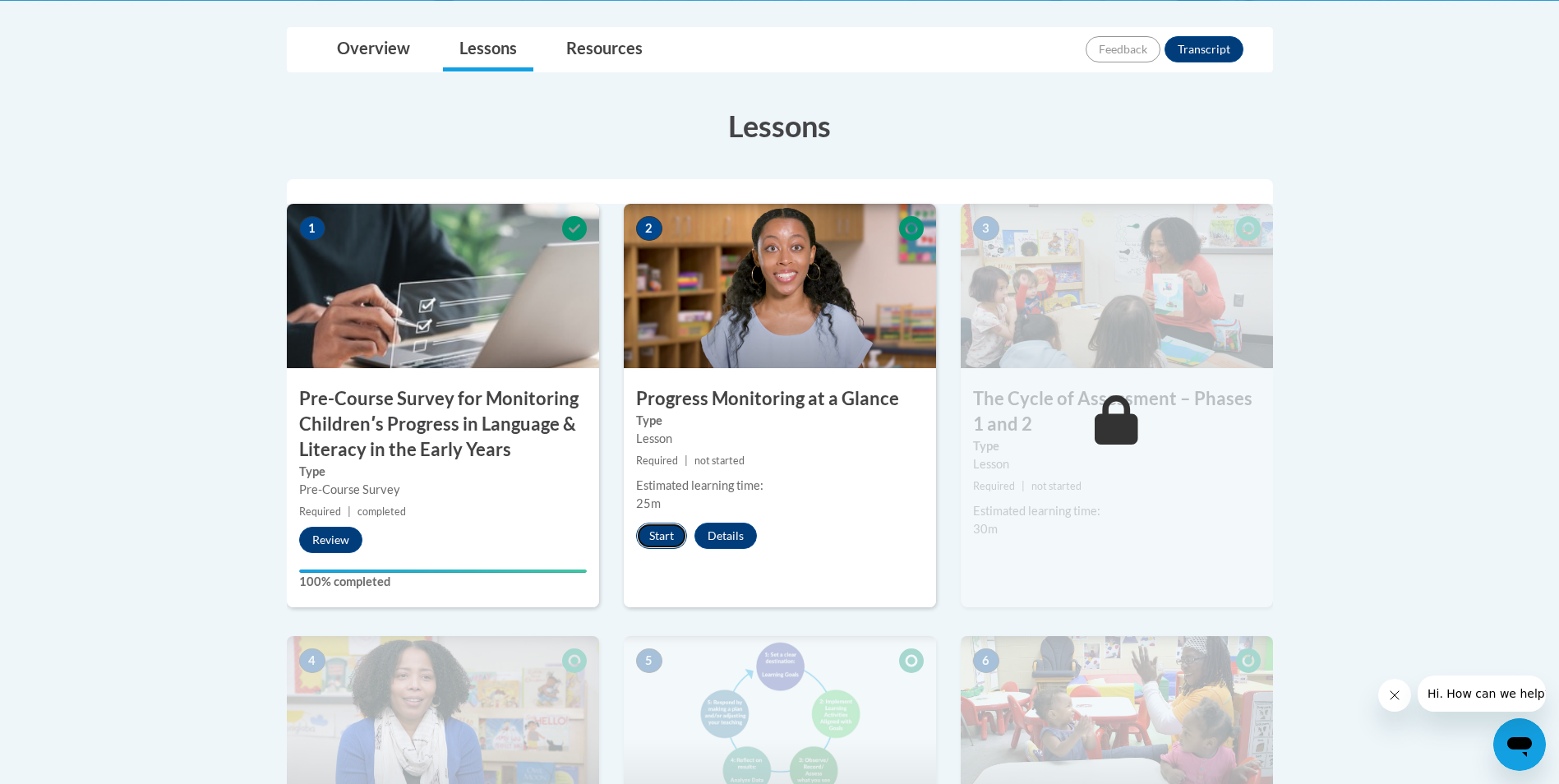
click at [644, 528] on button "Start" at bounding box center [661, 536] width 51 height 27
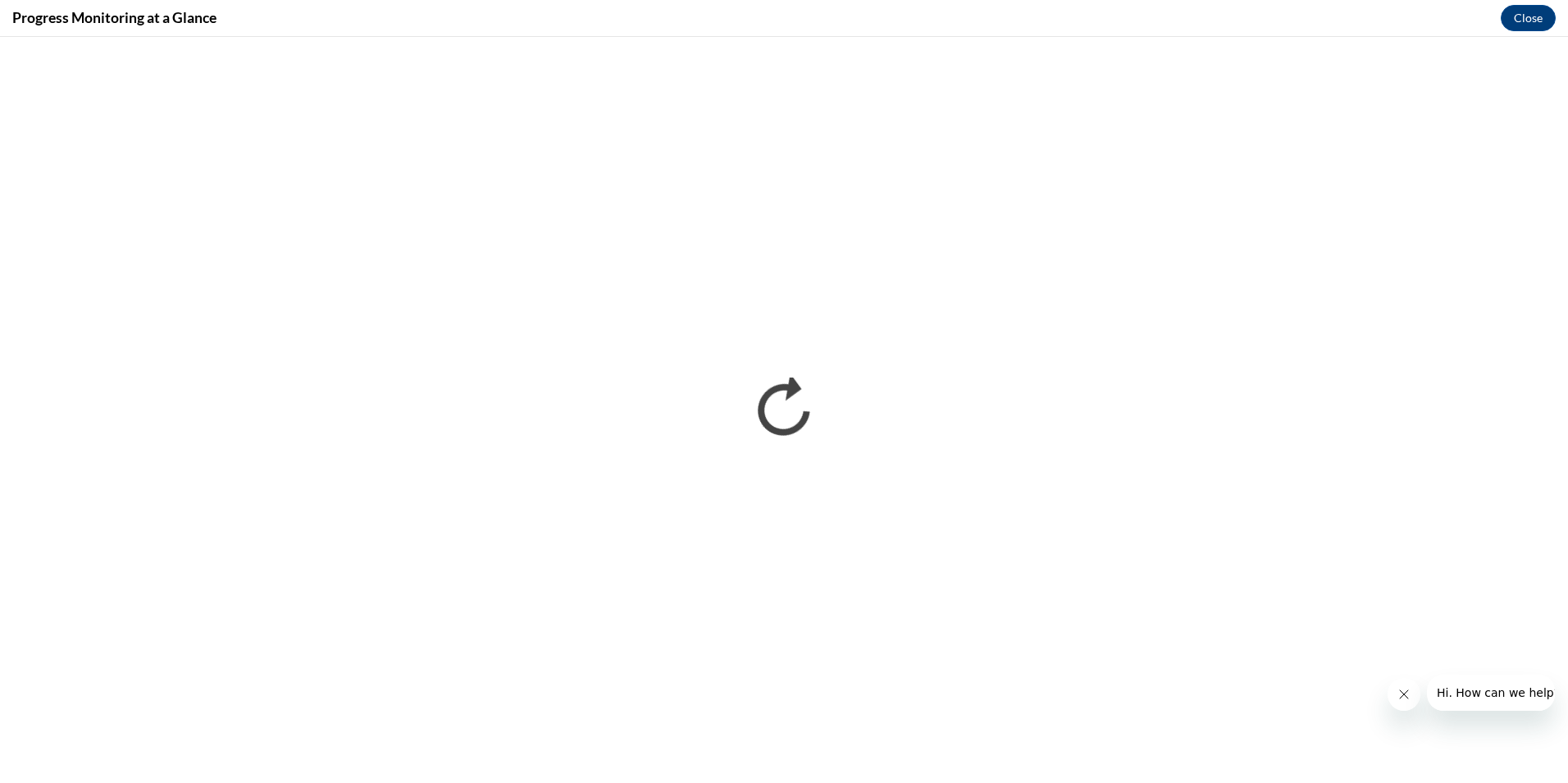
scroll to position [0, 0]
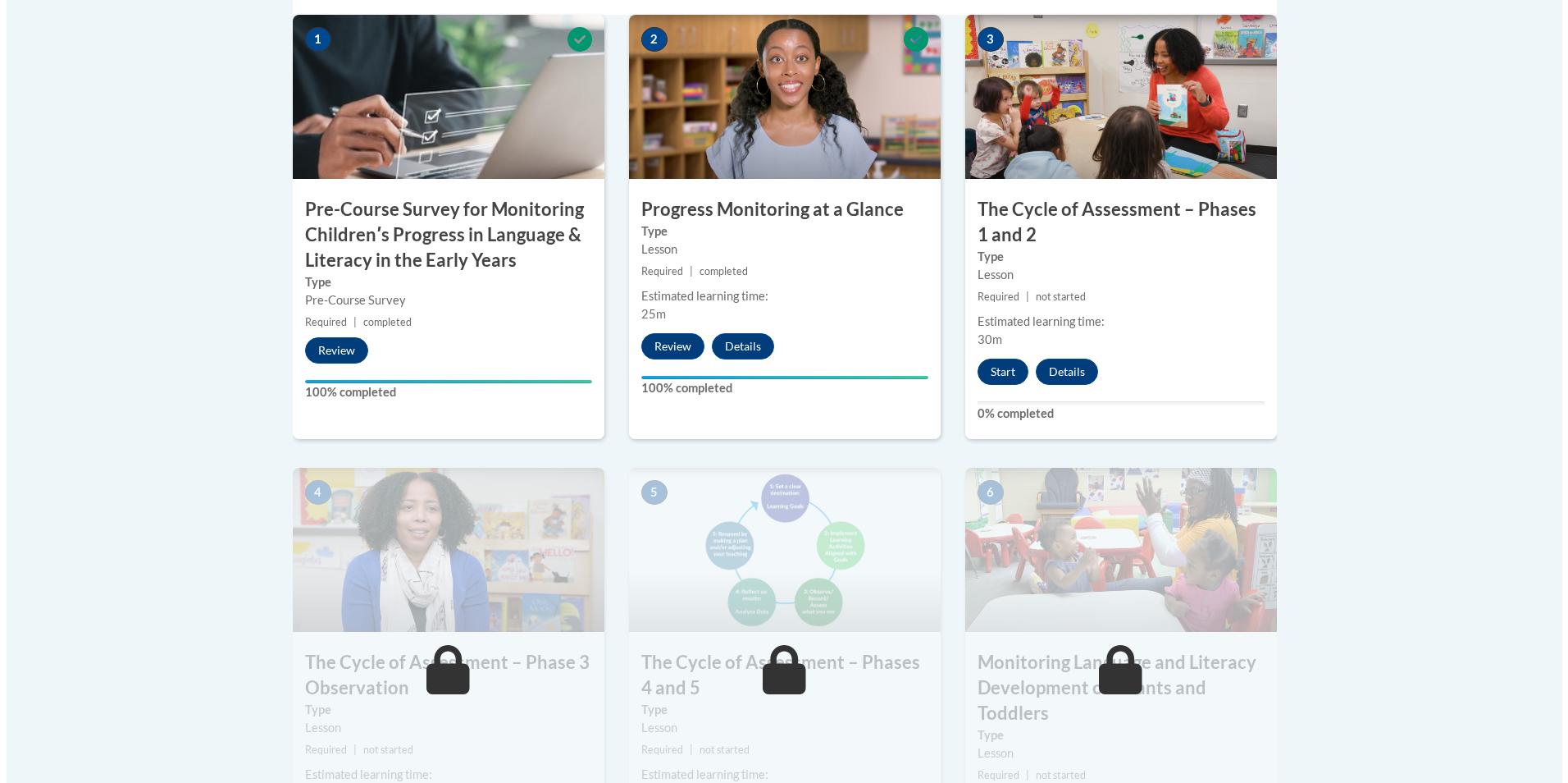
scroll to position [656, 0]
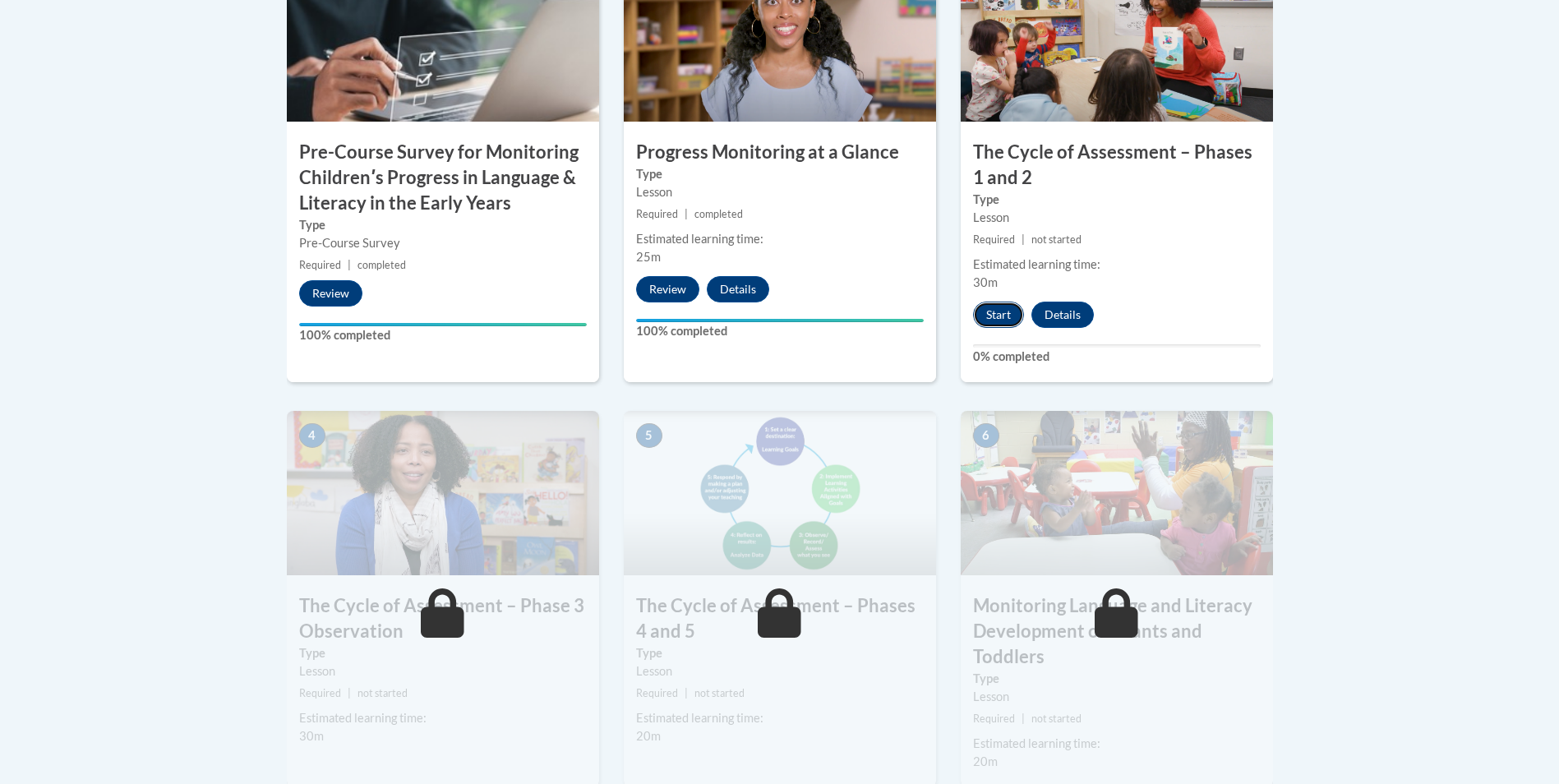
click at [1004, 309] on button "Start" at bounding box center [998, 315] width 51 height 27
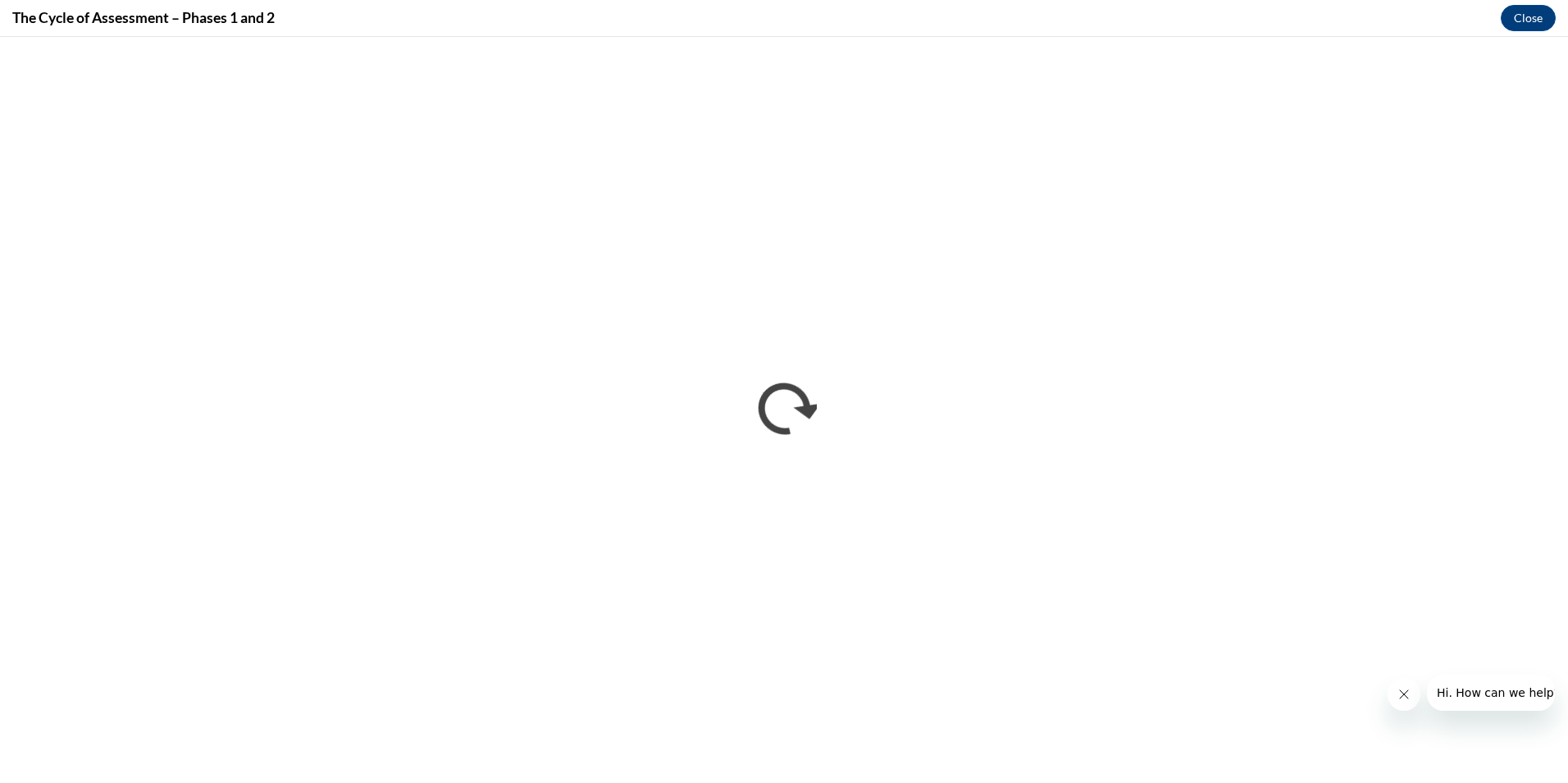
scroll to position [0, 0]
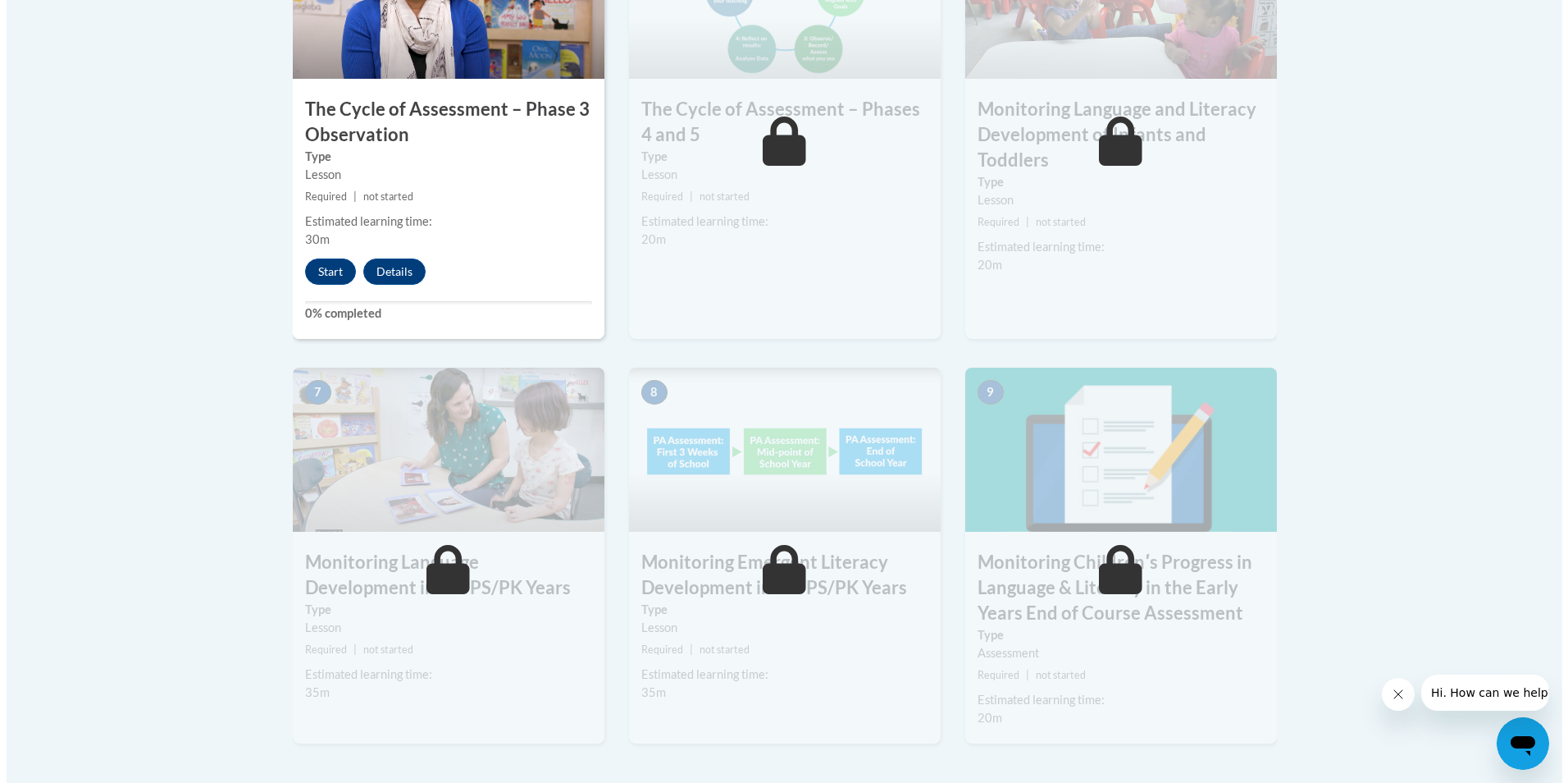
scroll to position [958, 0]
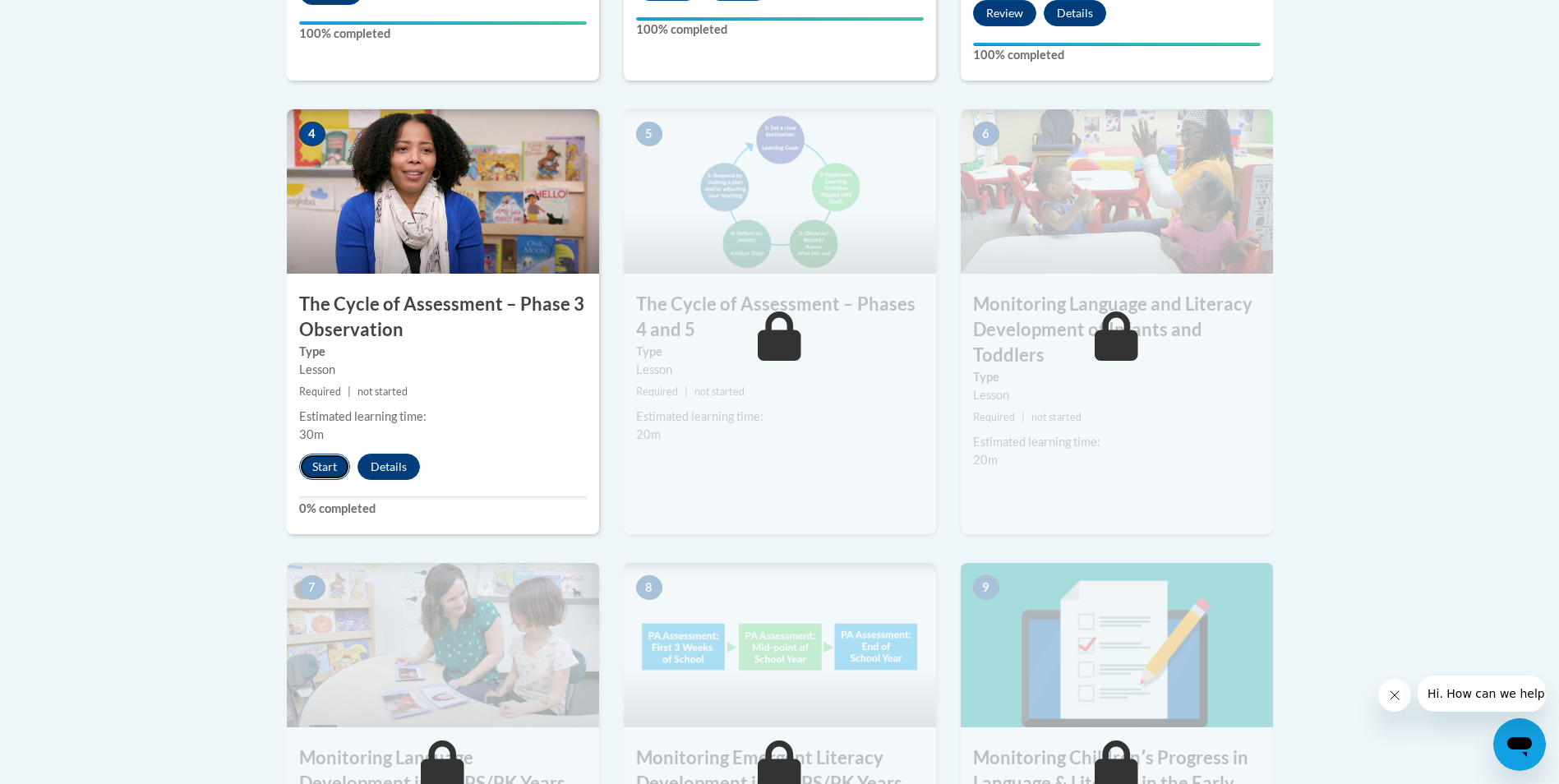
click at [331, 465] on button "Start" at bounding box center [324, 467] width 51 height 27
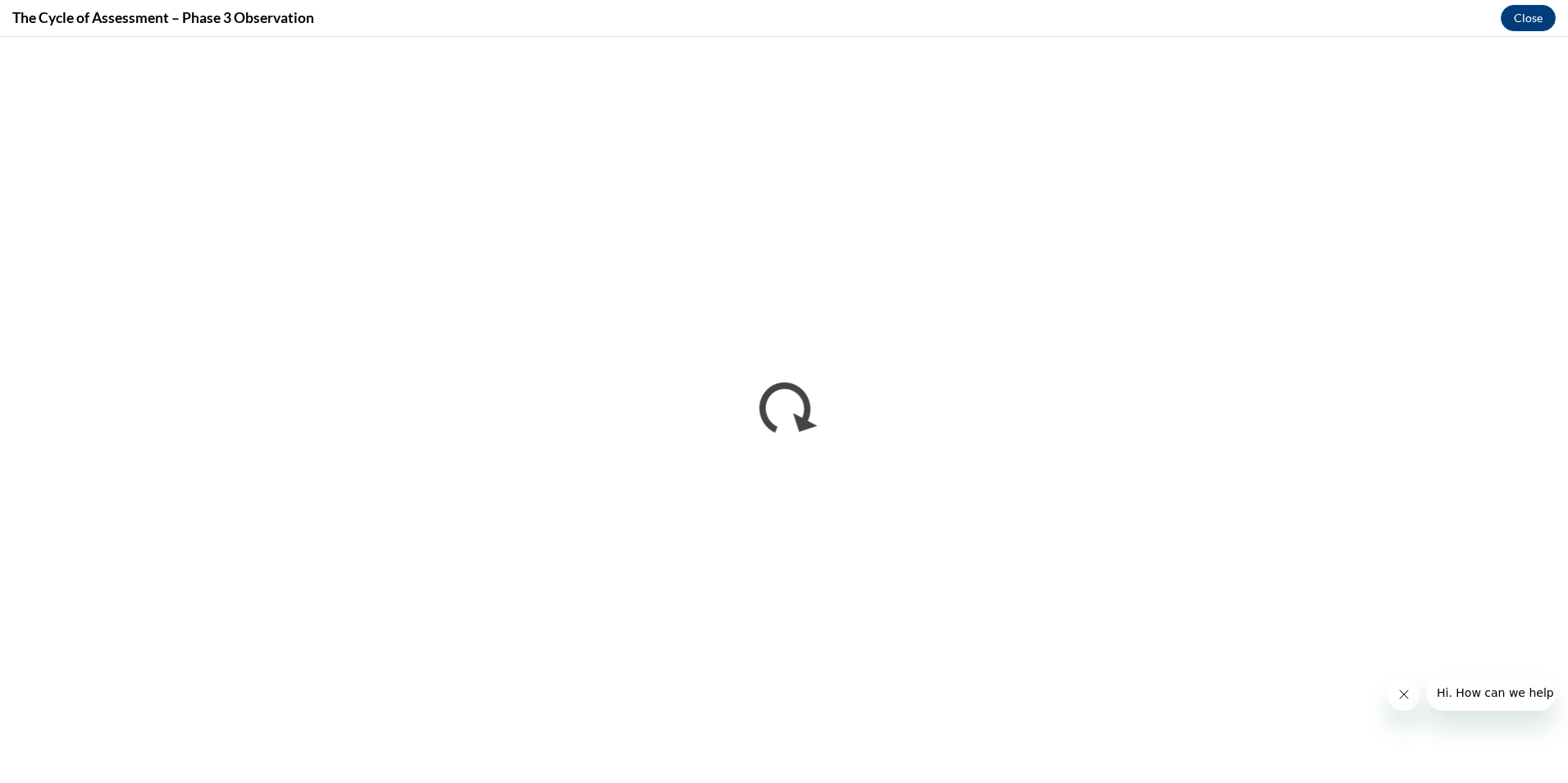
scroll to position [0, 0]
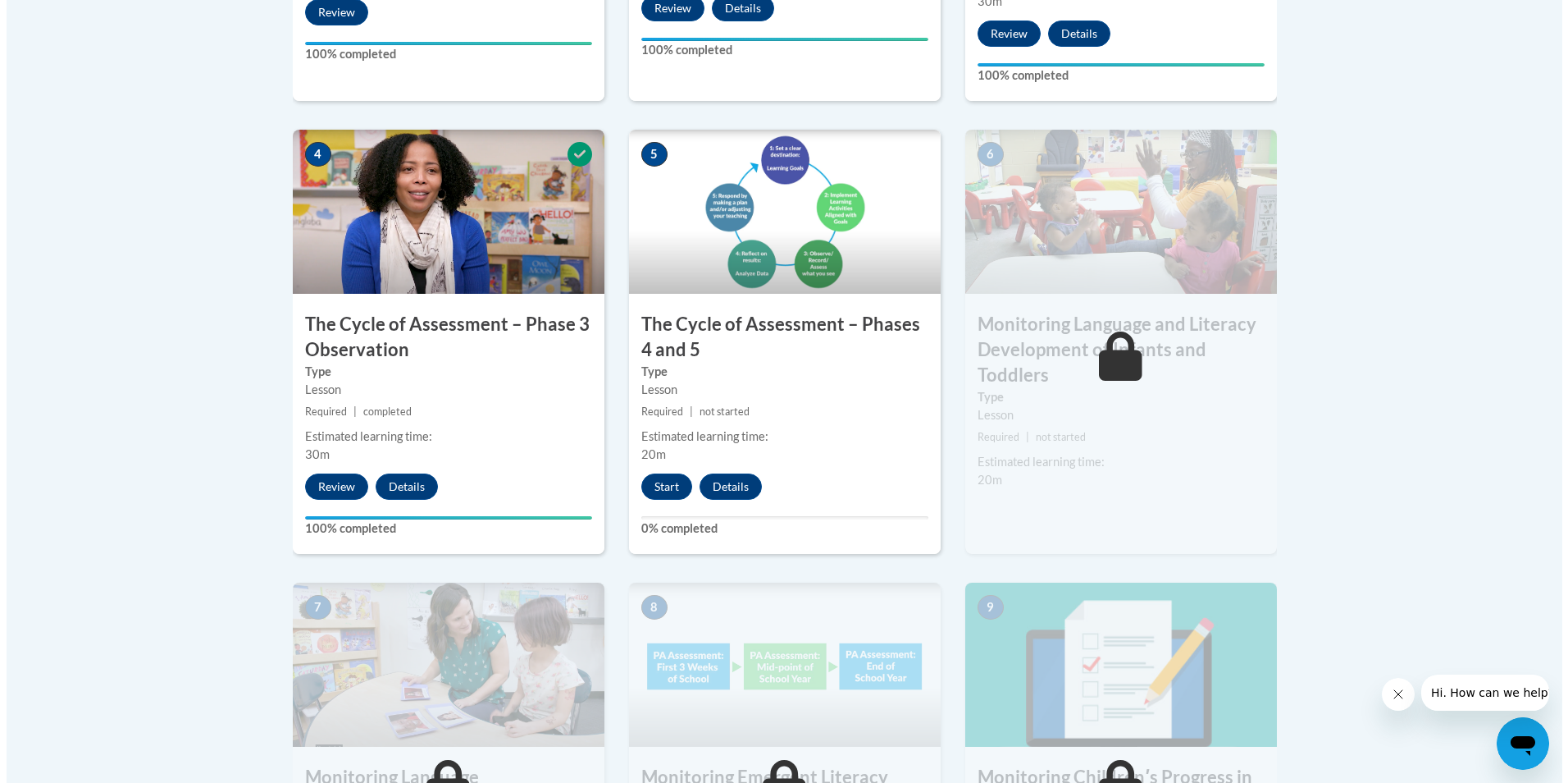
scroll to position [902, 0]
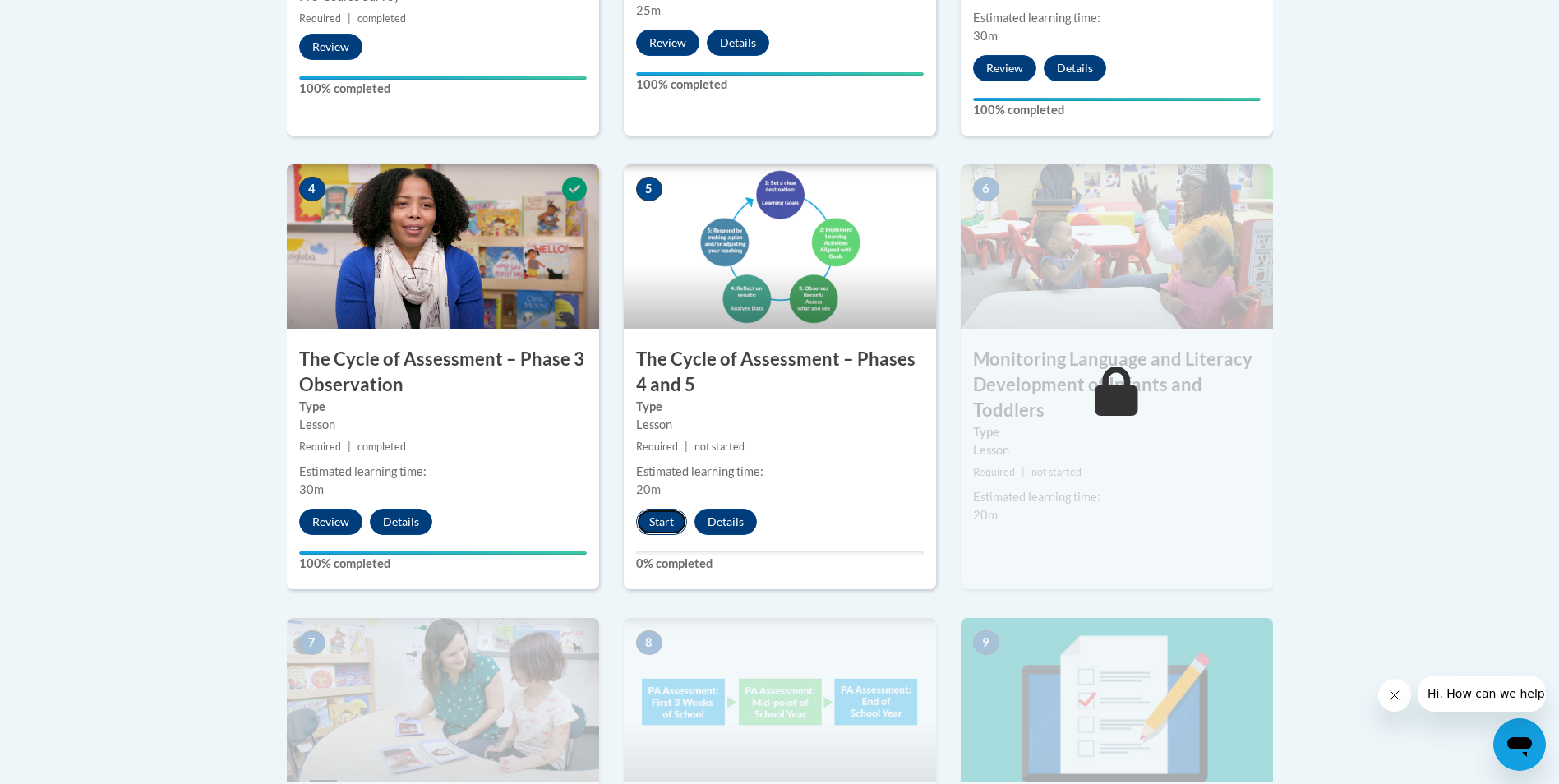
click at [669, 519] on button "Start" at bounding box center [661, 522] width 51 height 27
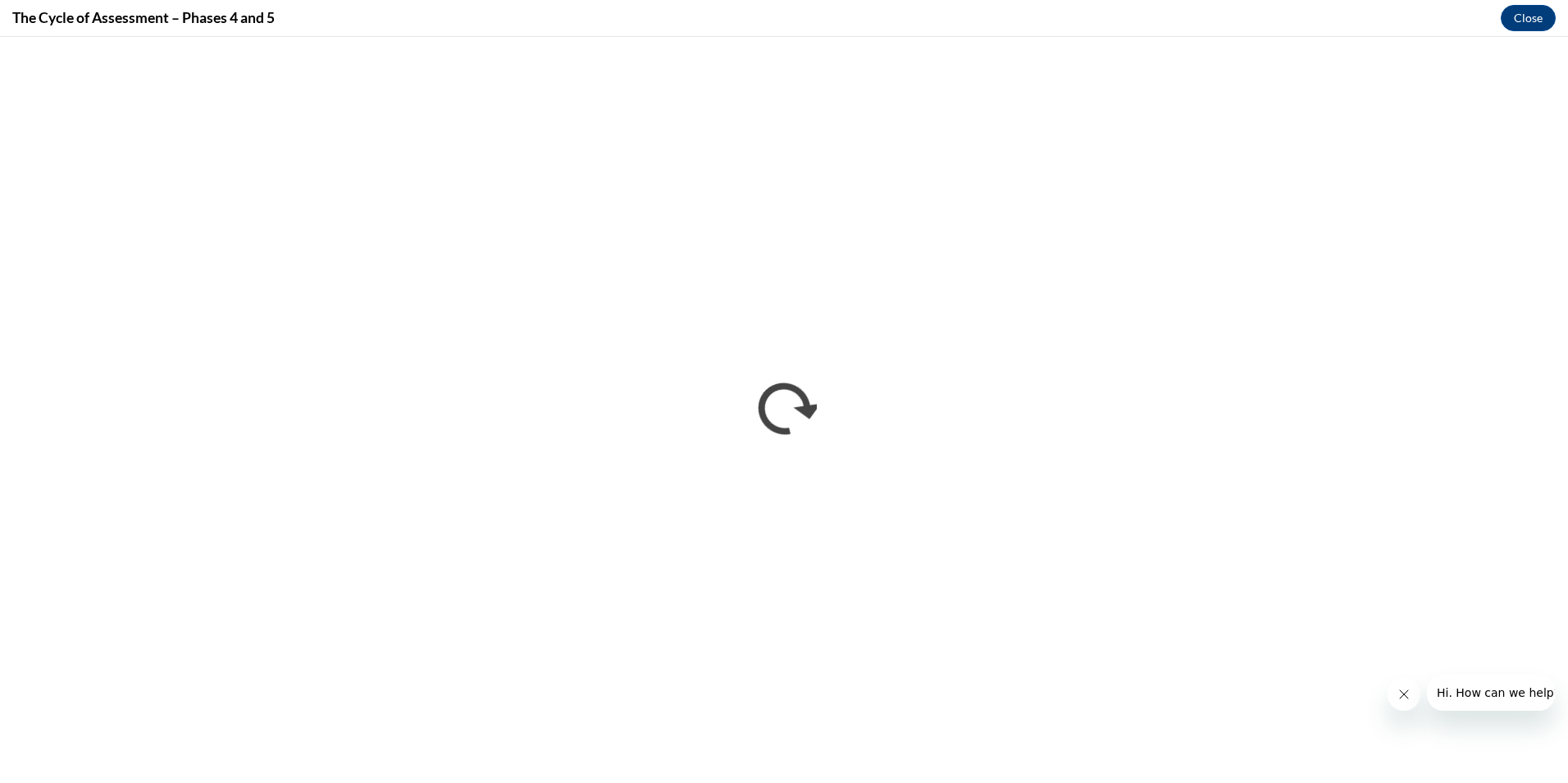
scroll to position [0, 0]
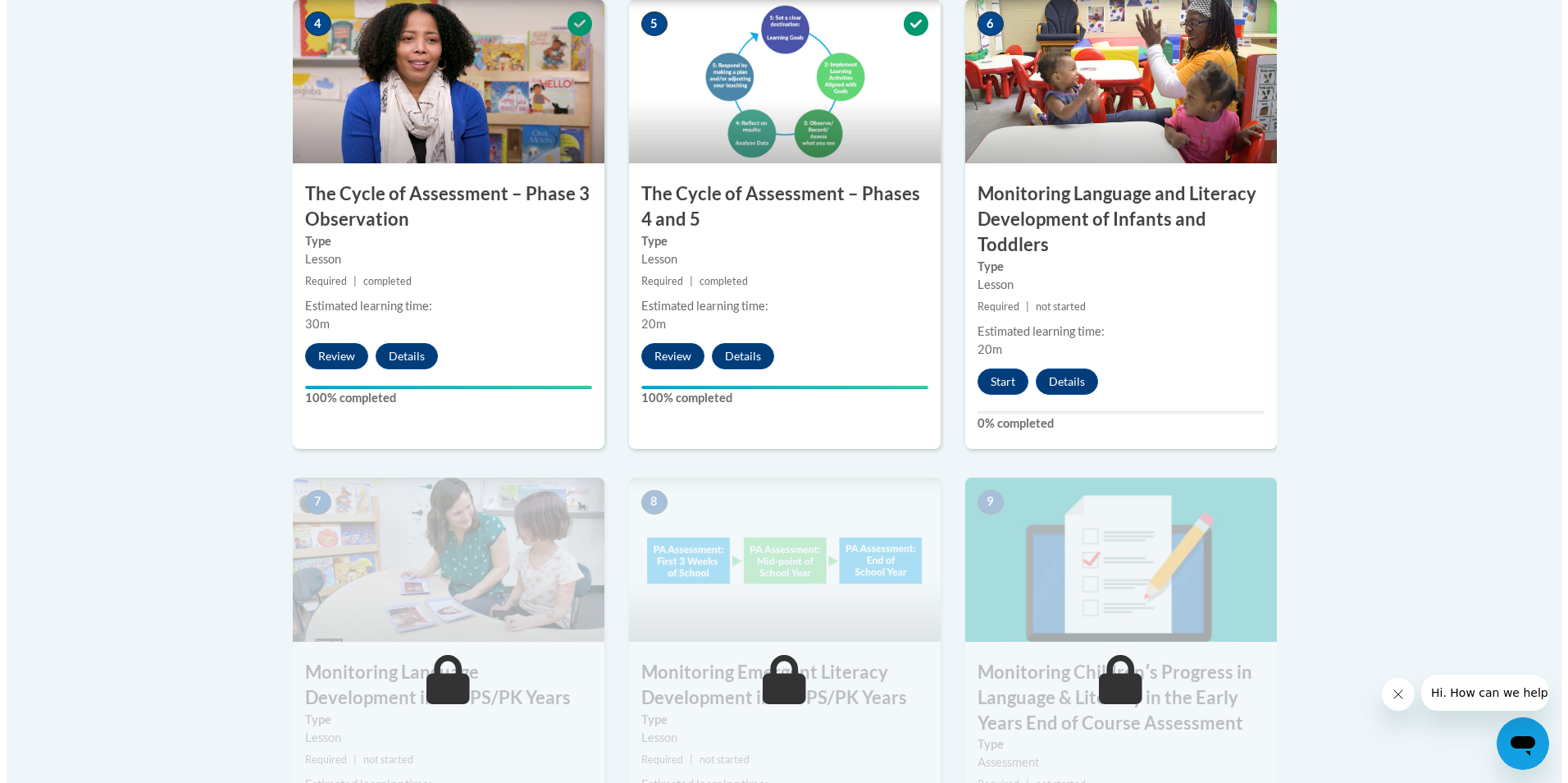
scroll to position [1066, 0]
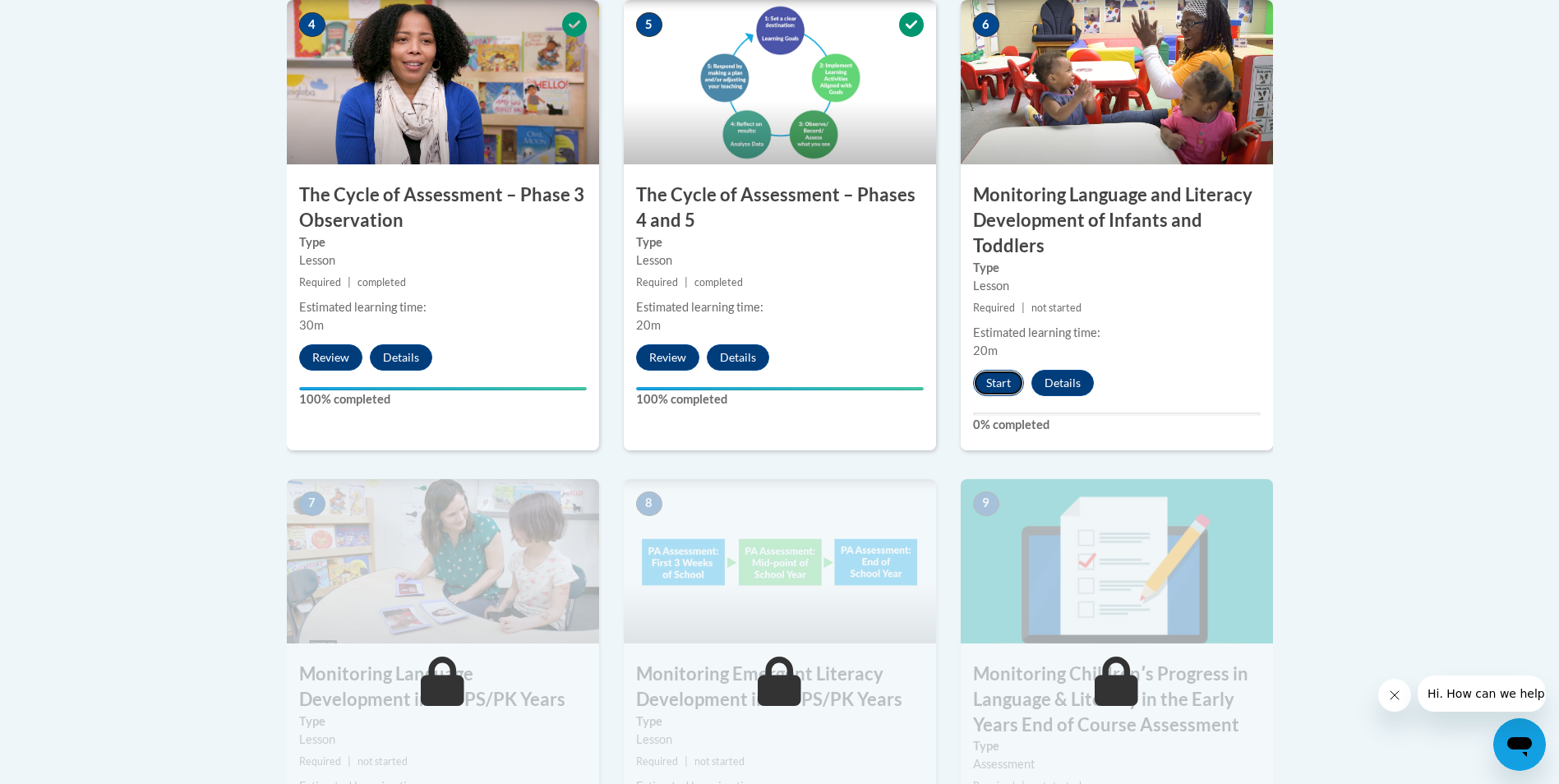
click at [1004, 375] on button "Start" at bounding box center [998, 383] width 51 height 27
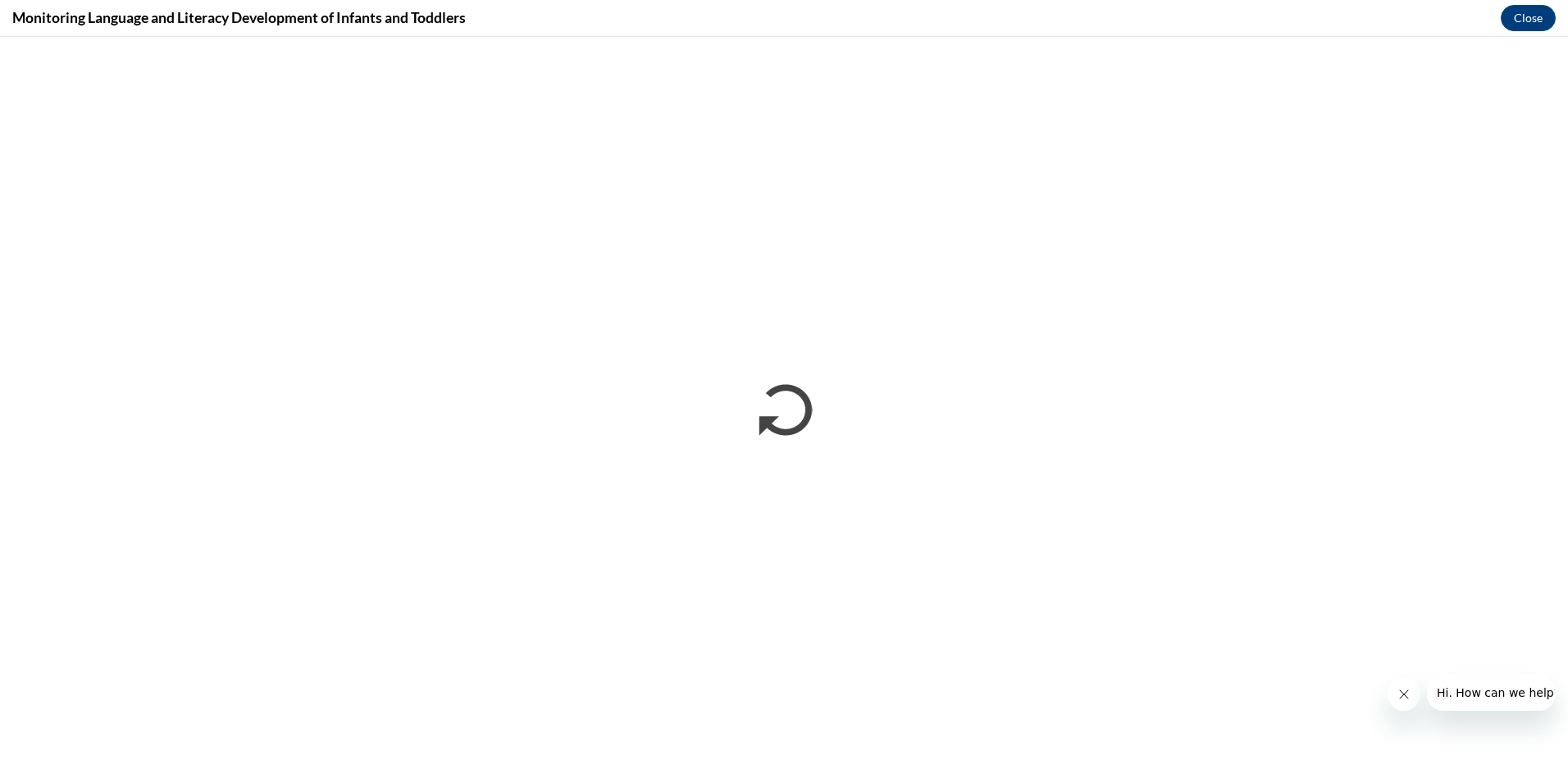
scroll to position [0, 0]
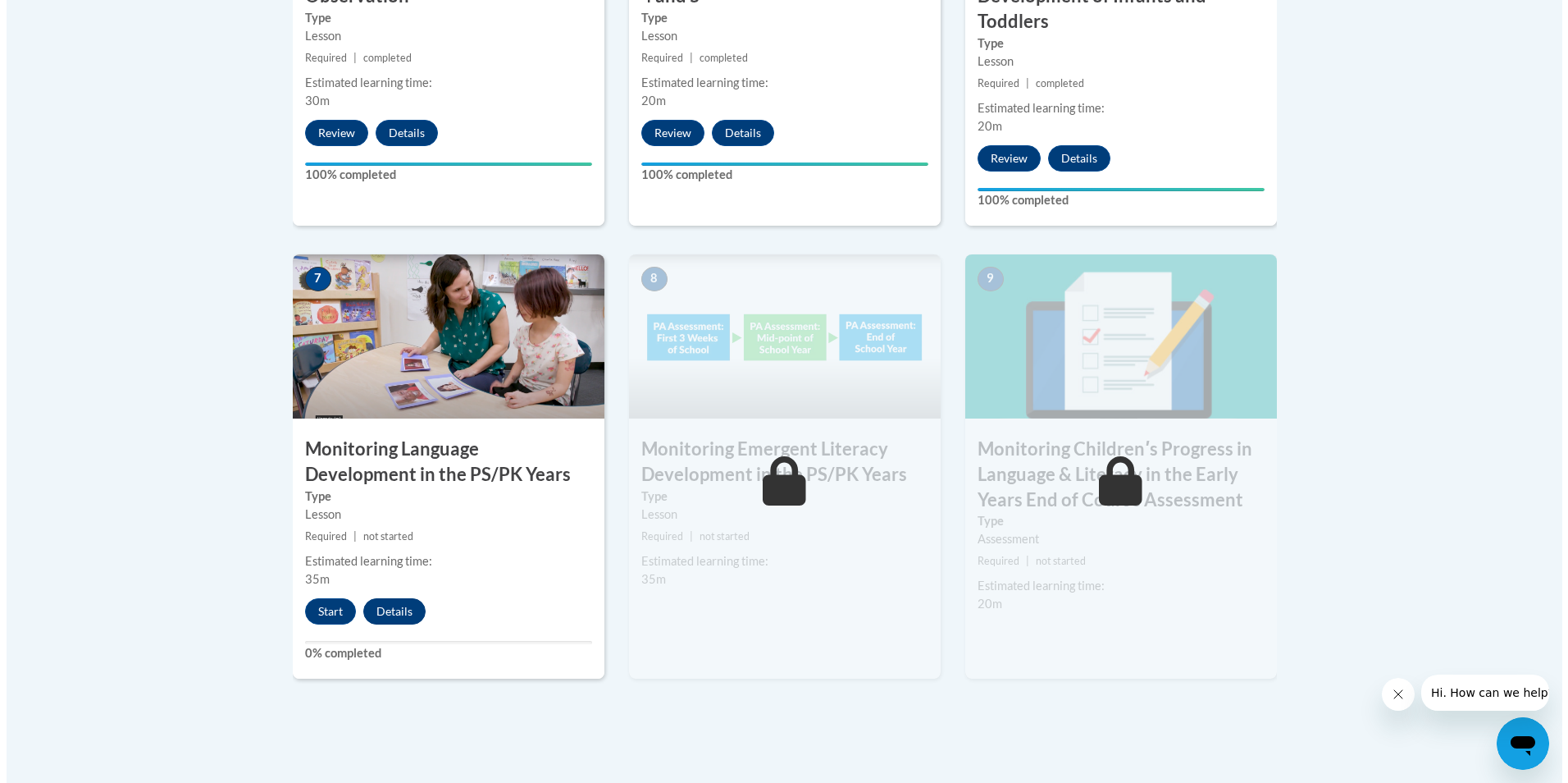
scroll to position [1313, 0]
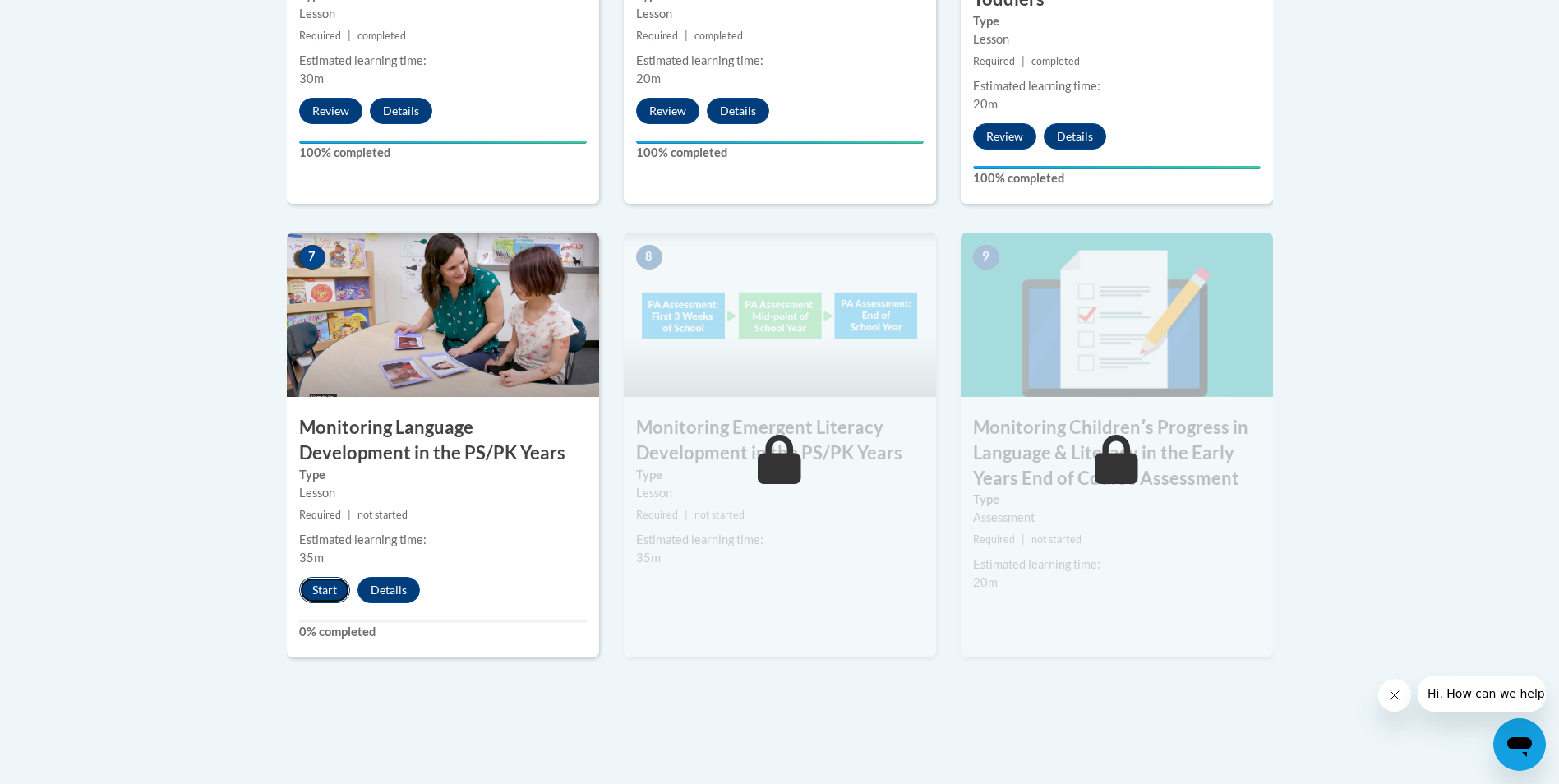
click at [318, 591] on button "Start" at bounding box center [324, 590] width 51 height 27
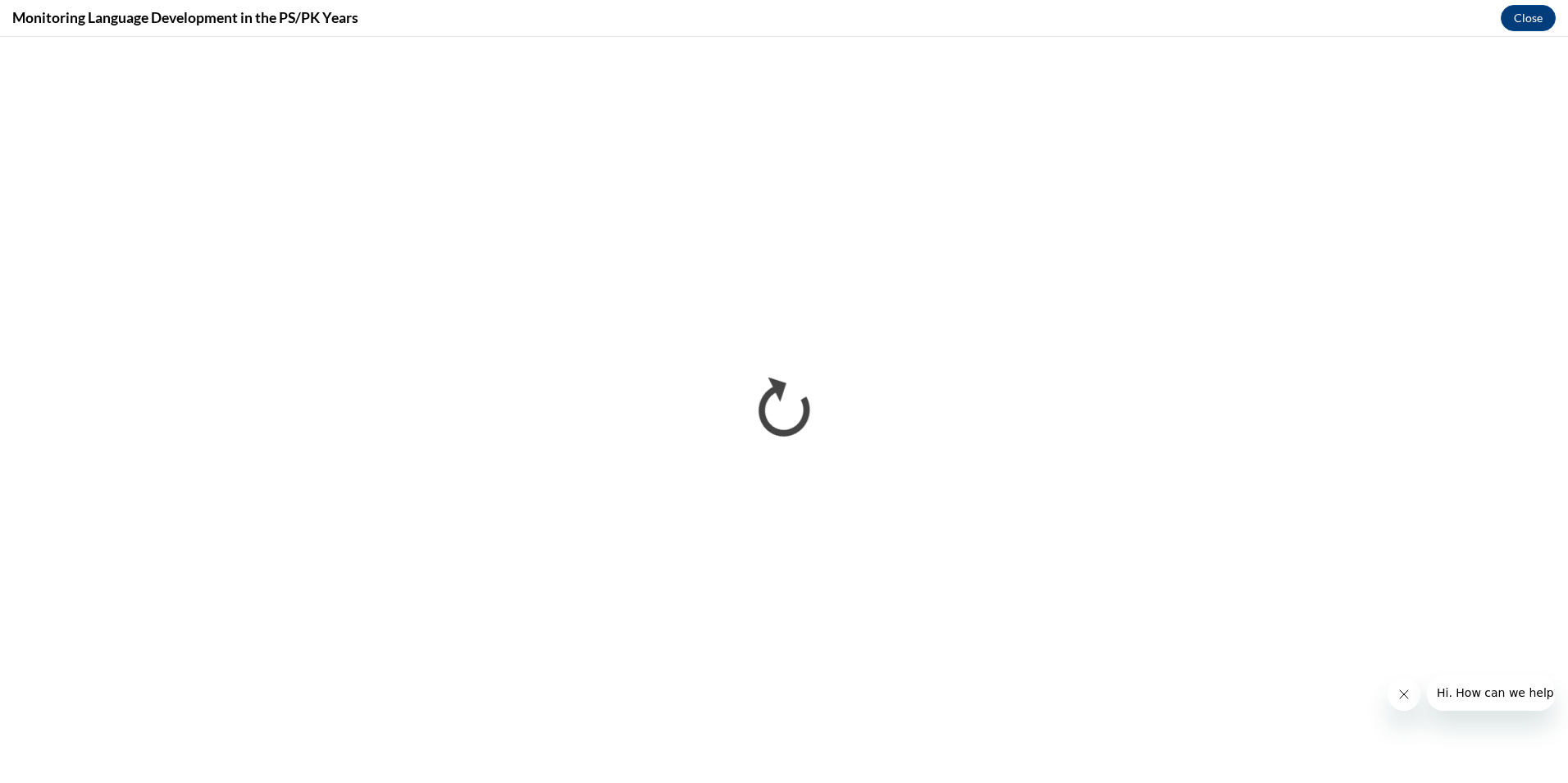
scroll to position [0, 0]
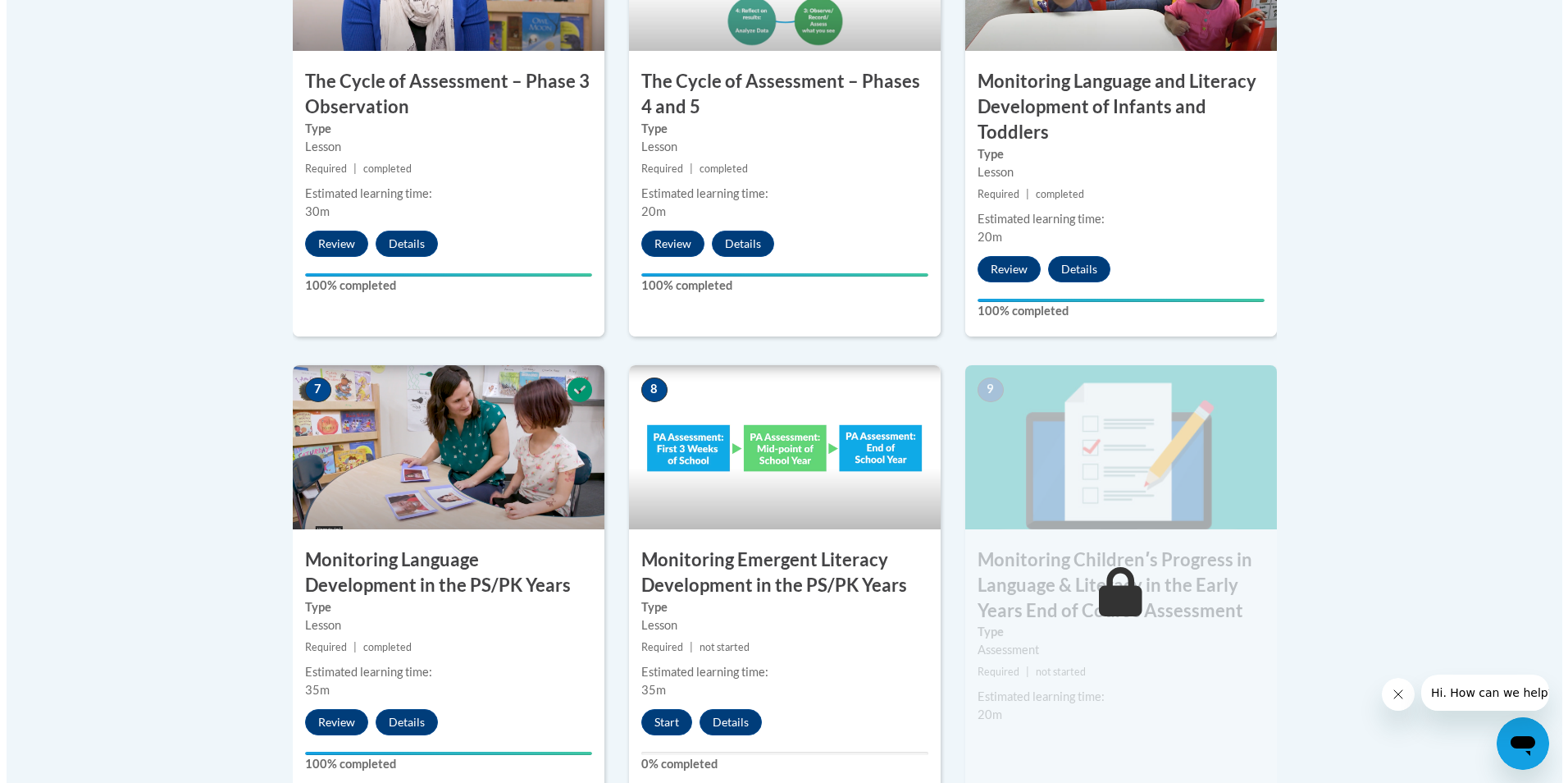
scroll to position [1231, 0]
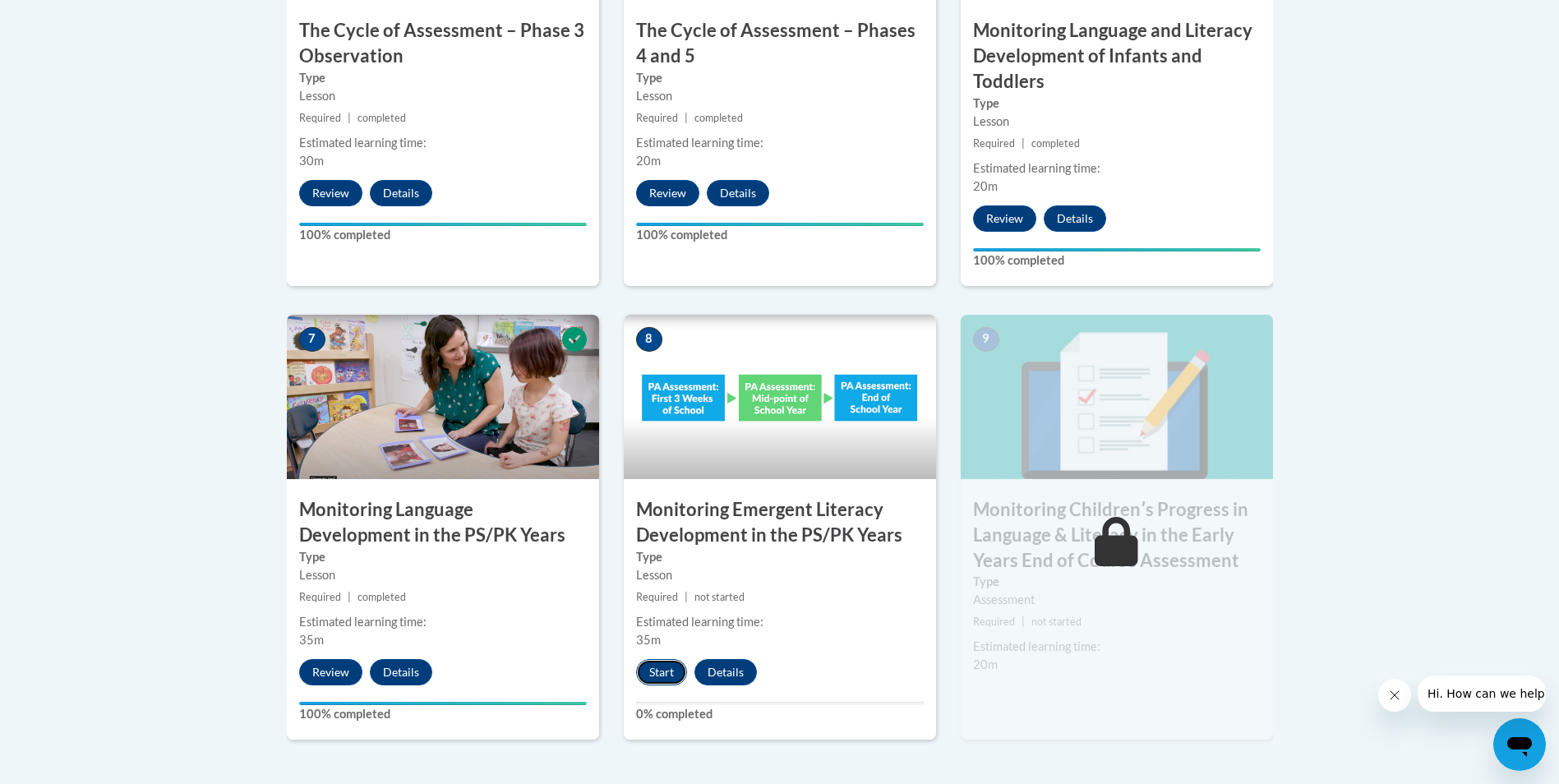
click at [654, 675] on button "Start" at bounding box center [661, 672] width 51 height 27
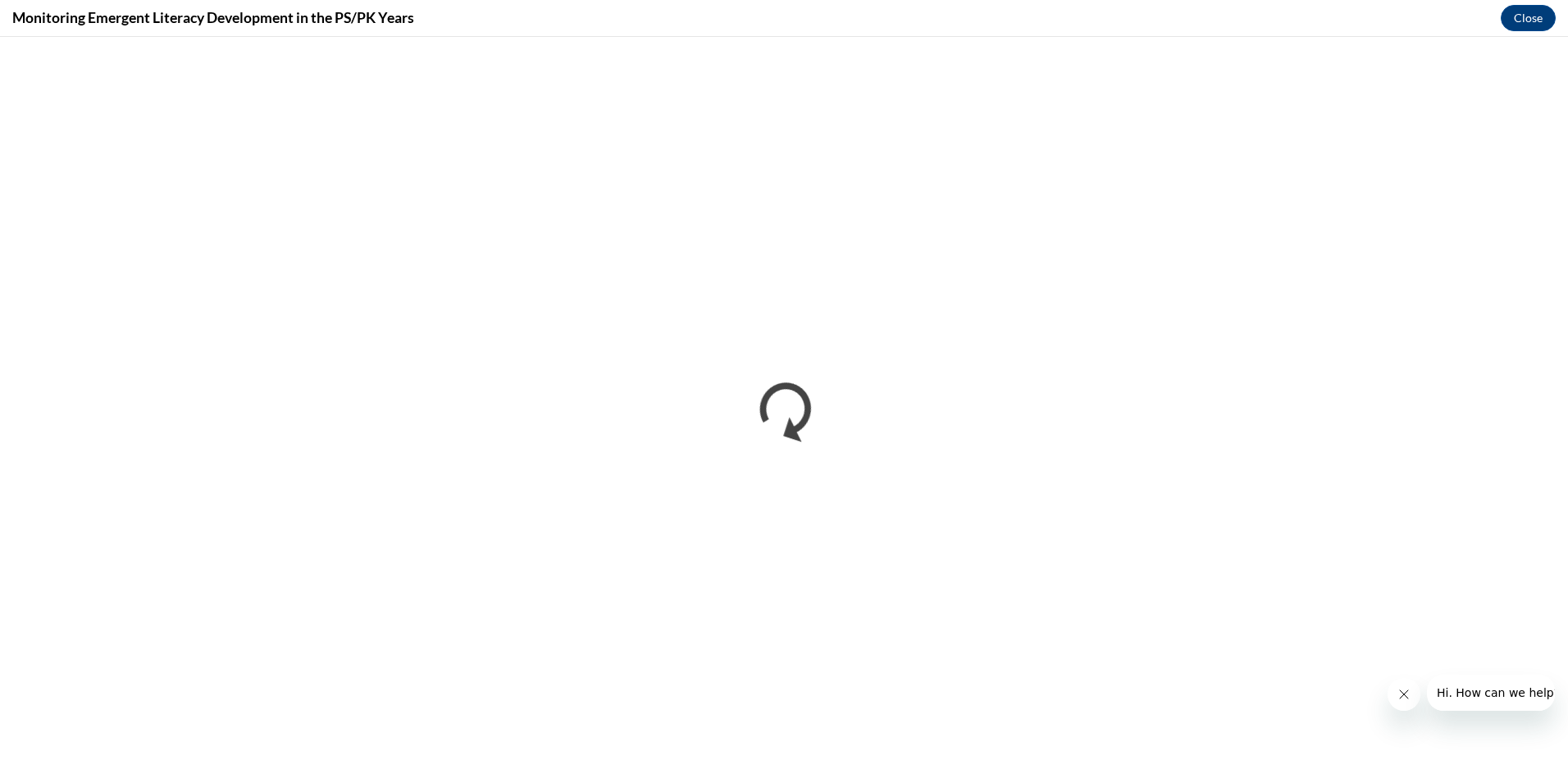
scroll to position [0, 0]
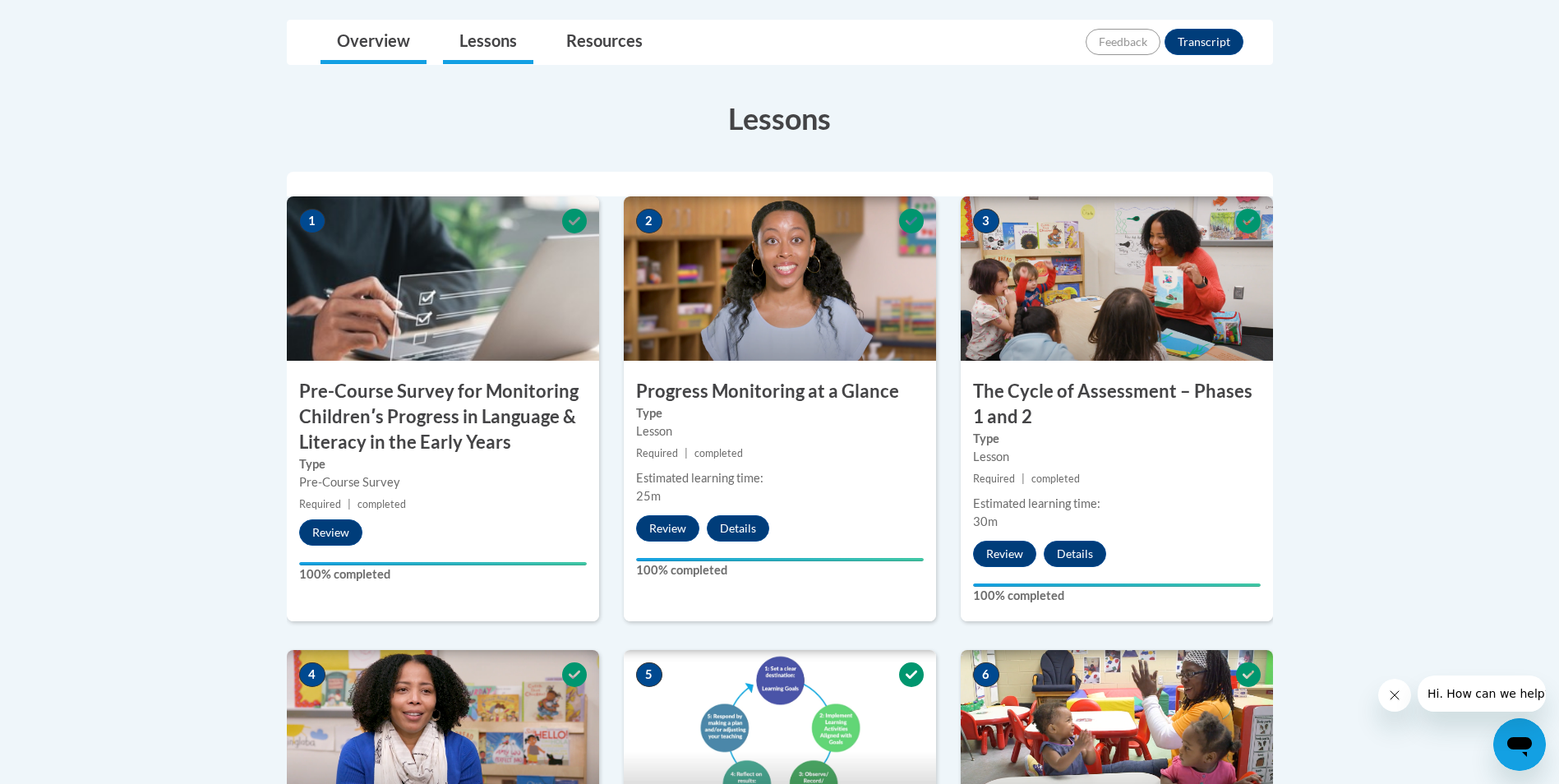
scroll to position [328, 0]
